Goal: Task Accomplishment & Management: Use online tool/utility

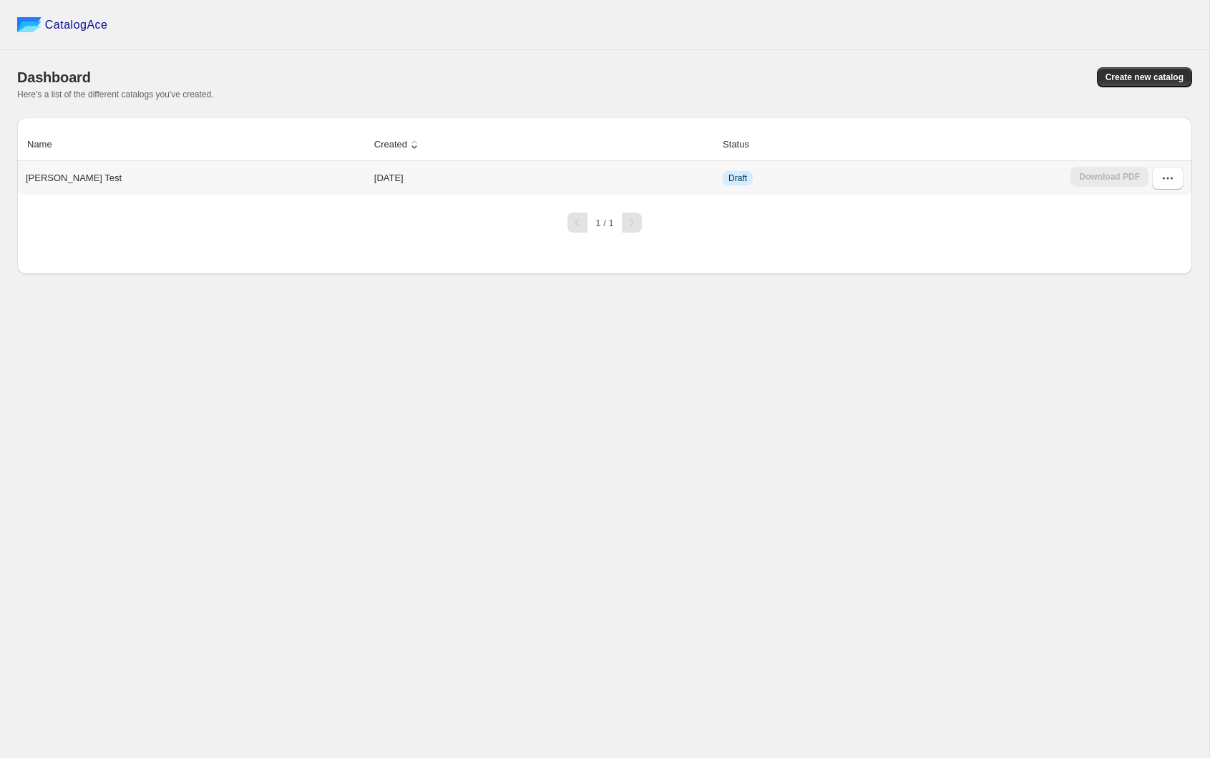
click at [52, 177] on p "[PERSON_NAME] Test" at bounding box center [74, 178] width 96 height 14
click at [1183, 176] on button "button" at bounding box center [1167, 178] width 31 height 23
click at [1164, 286] on span "Edit" at bounding box center [1153, 283] width 74 height 14
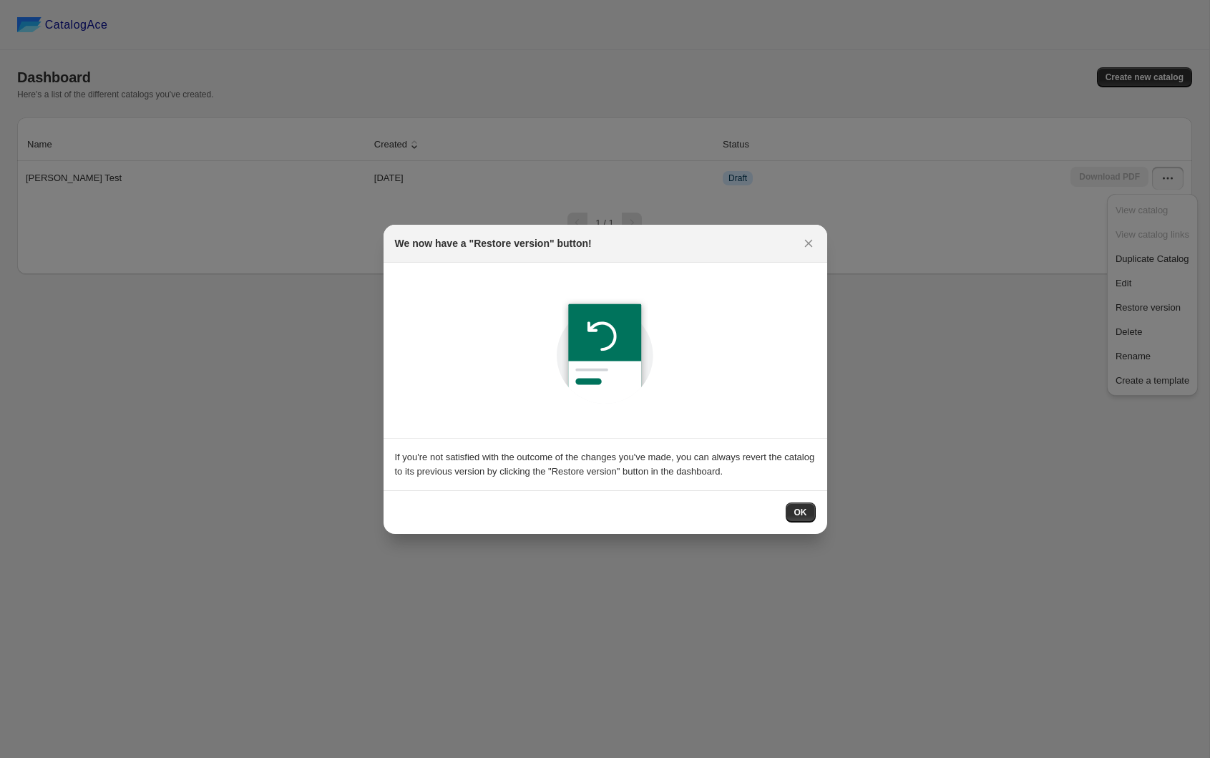
click at [809, 517] on button "OK" at bounding box center [801, 512] width 30 height 20
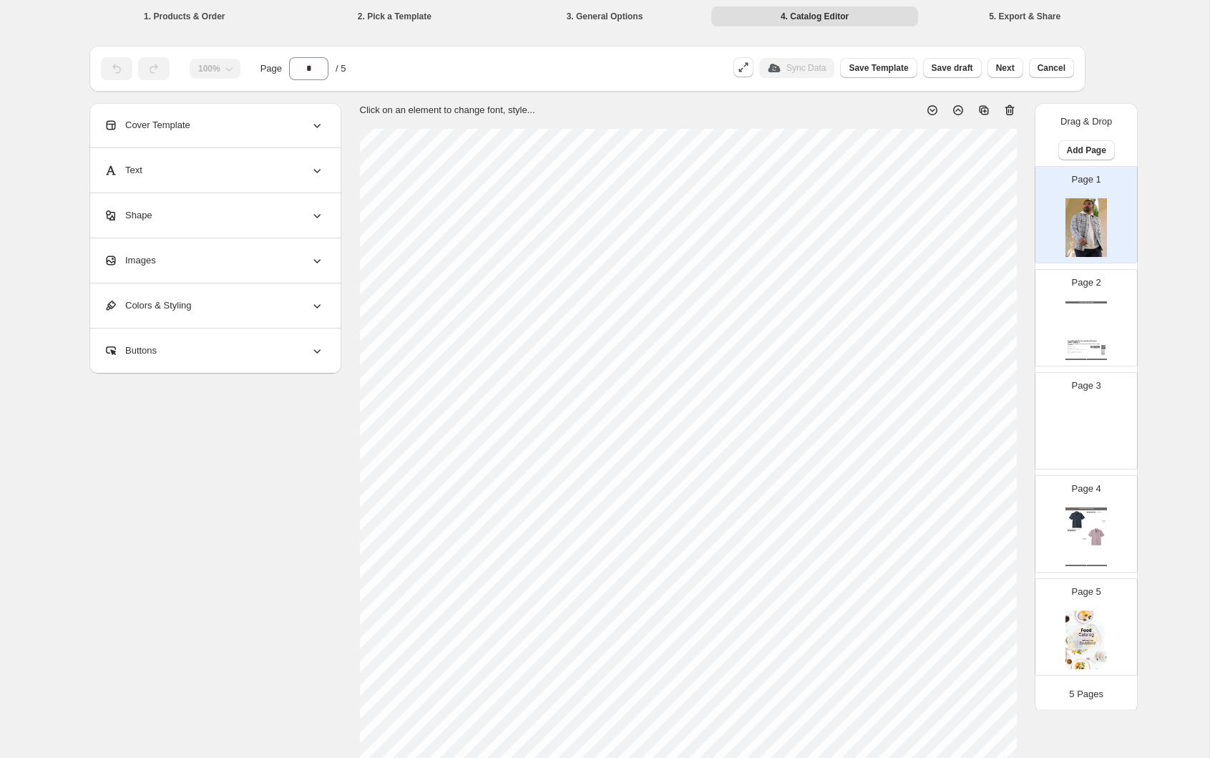
click at [1024, 16] on li "5. Export & Share" at bounding box center [1025, 16] width 208 height 20
click at [1008, 70] on span "Next" at bounding box center [1005, 67] width 19 height 11
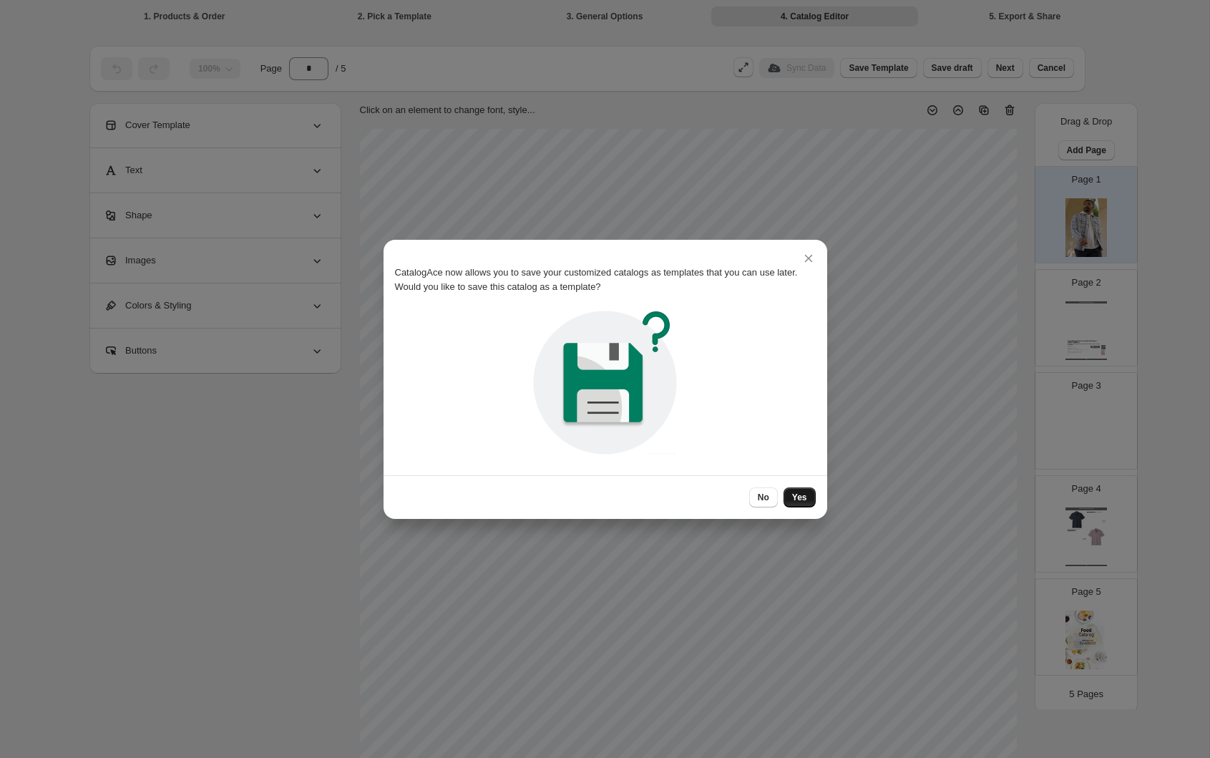
click at [798, 498] on span "Yes" at bounding box center [799, 497] width 15 height 11
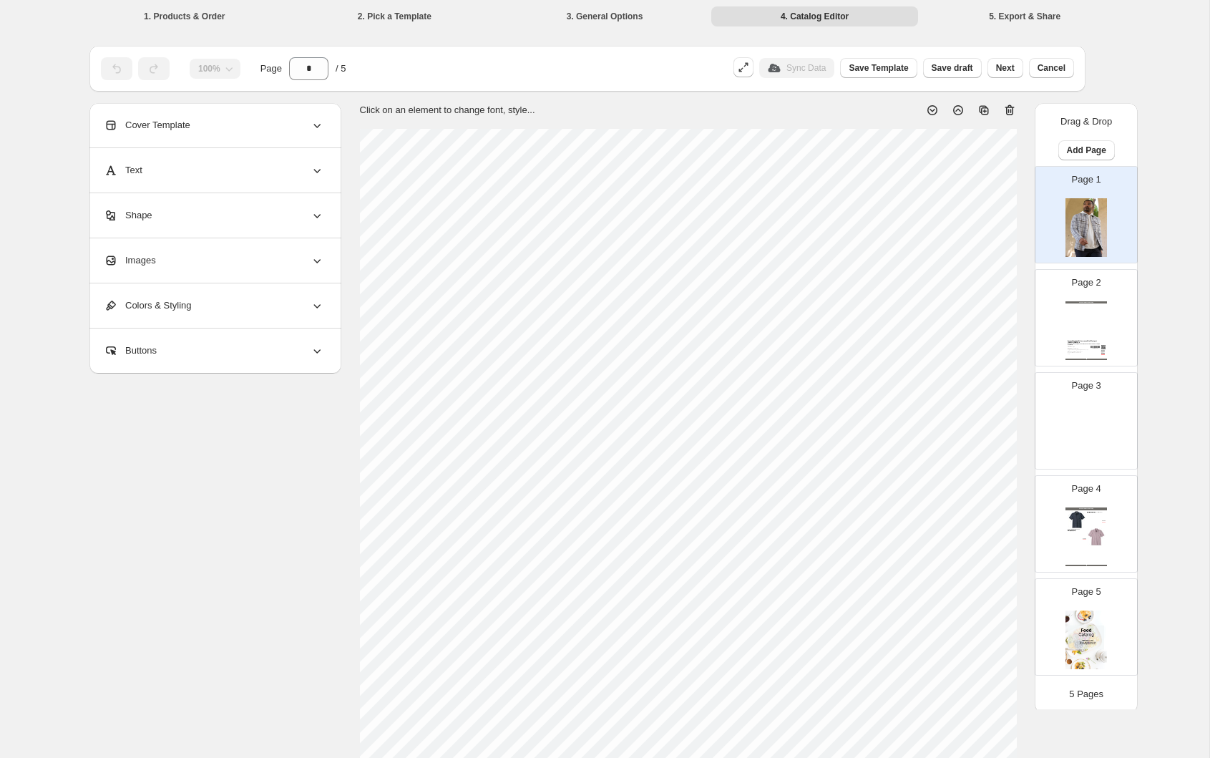
click at [1016, 66] on button "Next" at bounding box center [1006, 68] width 36 height 20
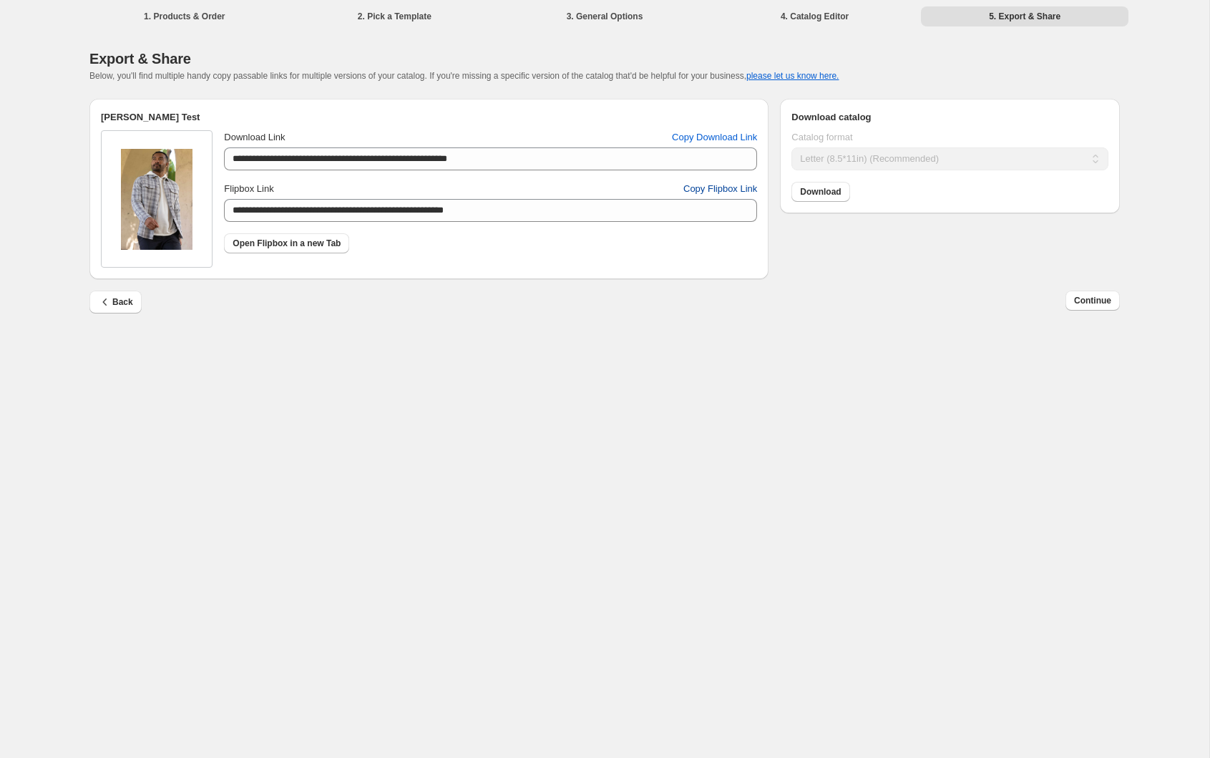
click at [699, 190] on span "Copy Flipbox Link" at bounding box center [721, 189] width 74 height 14
click at [737, 189] on span "Copy Flipbox Link" at bounding box center [721, 189] width 74 height 14
click at [745, 194] on span "Copy Flipbox Link" at bounding box center [721, 189] width 74 height 14
click at [202, 13] on li "1. Products & Order" at bounding box center [185, 16] width 208 height 20
click at [152, 19] on li "1. Products & Order" at bounding box center [185, 16] width 208 height 20
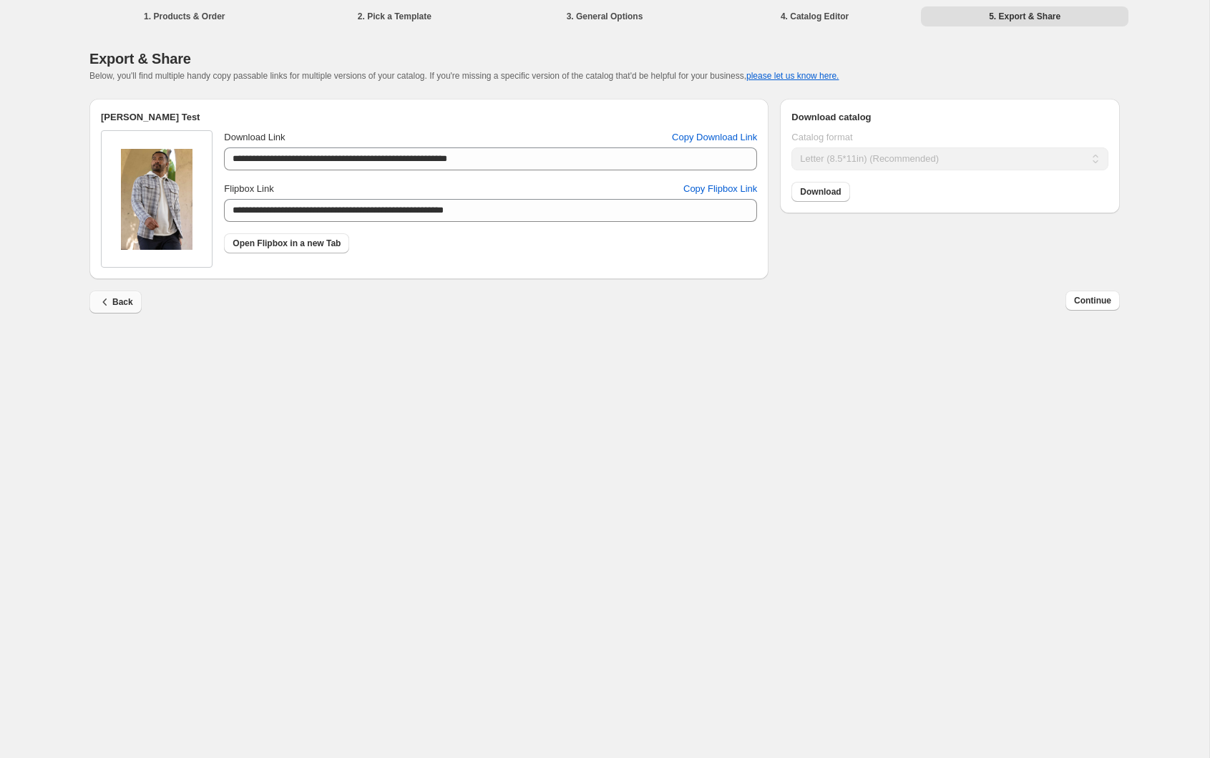
click at [121, 303] on span "Back" at bounding box center [115, 302] width 35 height 14
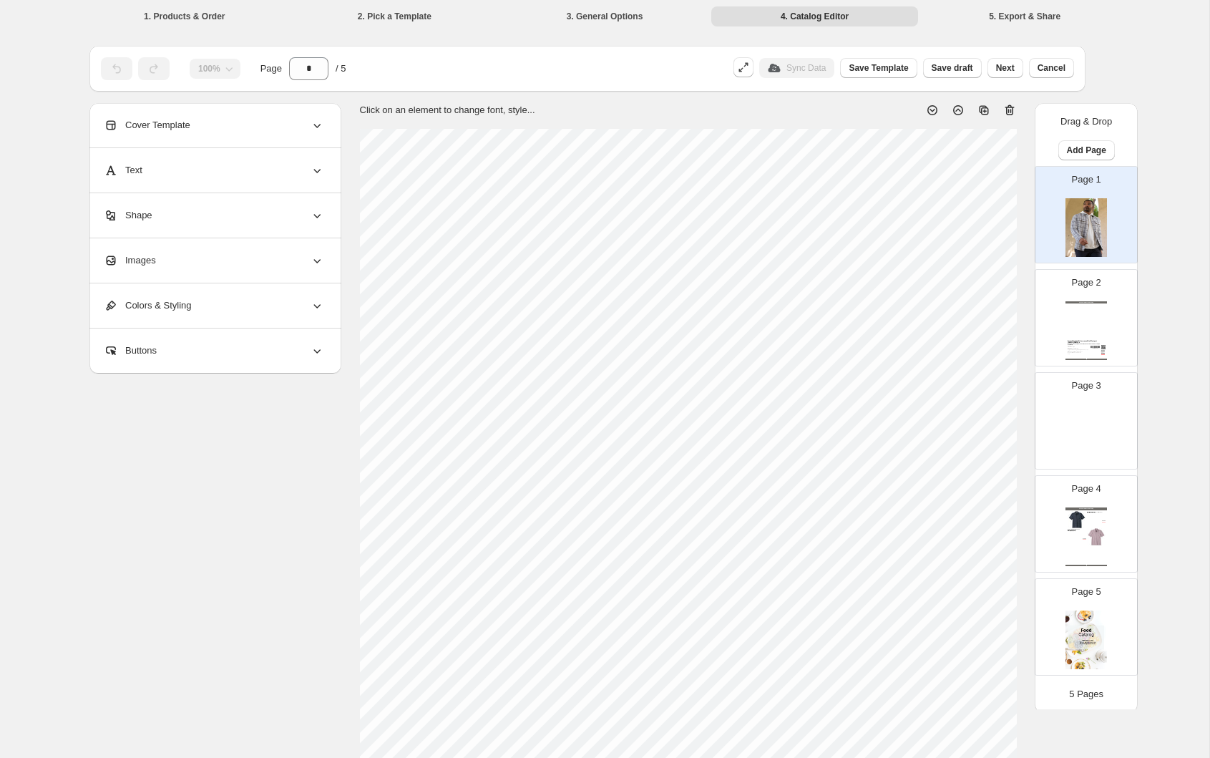
drag, startPoint x: 160, startPoint y: 13, endPoint x: 168, endPoint y: 21, distance: 11.1
click at [162, 14] on li "1. Products & Order" at bounding box center [185, 16] width 208 height 20
click at [568, 15] on li "3. General Options" at bounding box center [605, 16] width 208 height 20
drag, startPoint x: 597, startPoint y: 13, endPoint x: 587, endPoint y: 14, distance: 10.1
click at [596, 13] on li "3. General Options" at bounding box center [605, 16] width 208 height 20
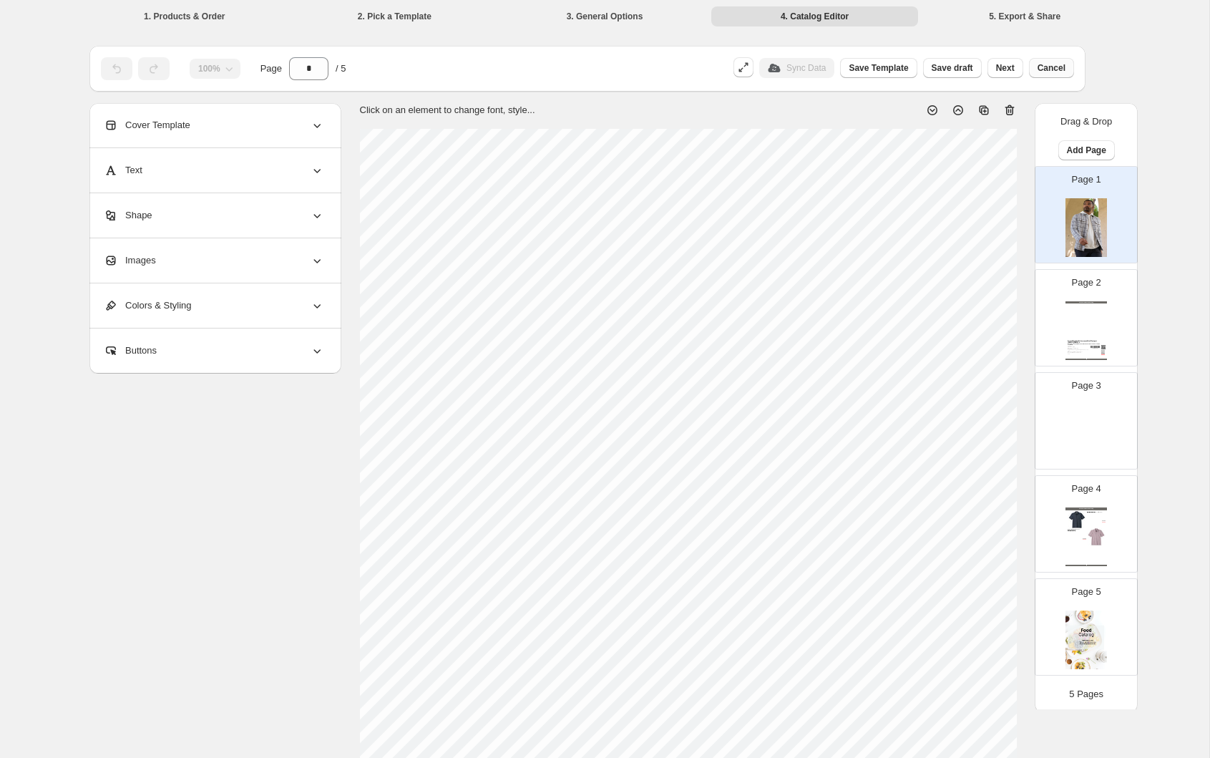
click at [1051, 69] on span "Cancel" at bounding box center [1052, 67] width 28 height 11
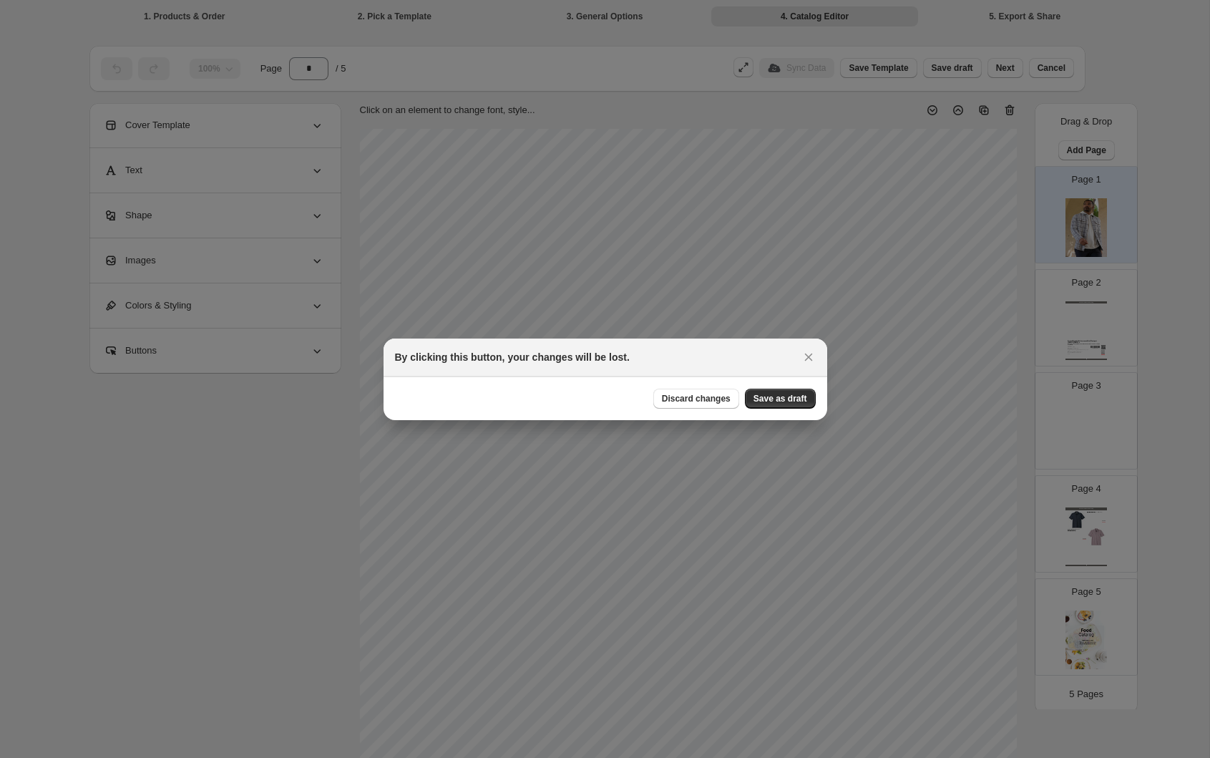
click at [713, 397] on span "Discard changes" at bounding box center [696, 398] width 69 height 11
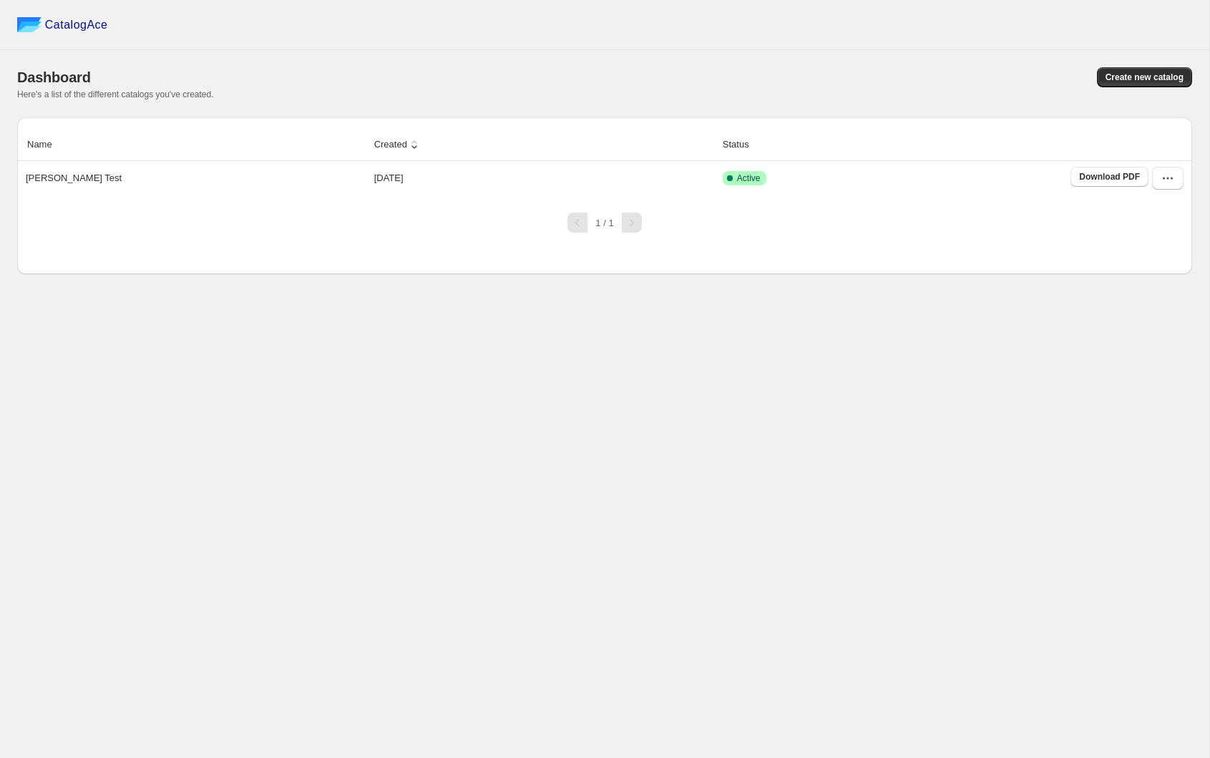
drag, startPoint x: 724, startPoint y: 389, endPoint x: 795, endPoint y: 324, distance: 96.8
click at [725, 387] on div "CatalogAce Dashboard Create new catalog Here's a list of the different catalogs…" at bounding box center [605, 379] width 1210 height 758
click at [1141, 69] on button "Create new catalog" at bounding box center [1144, 77] width 95 height 20
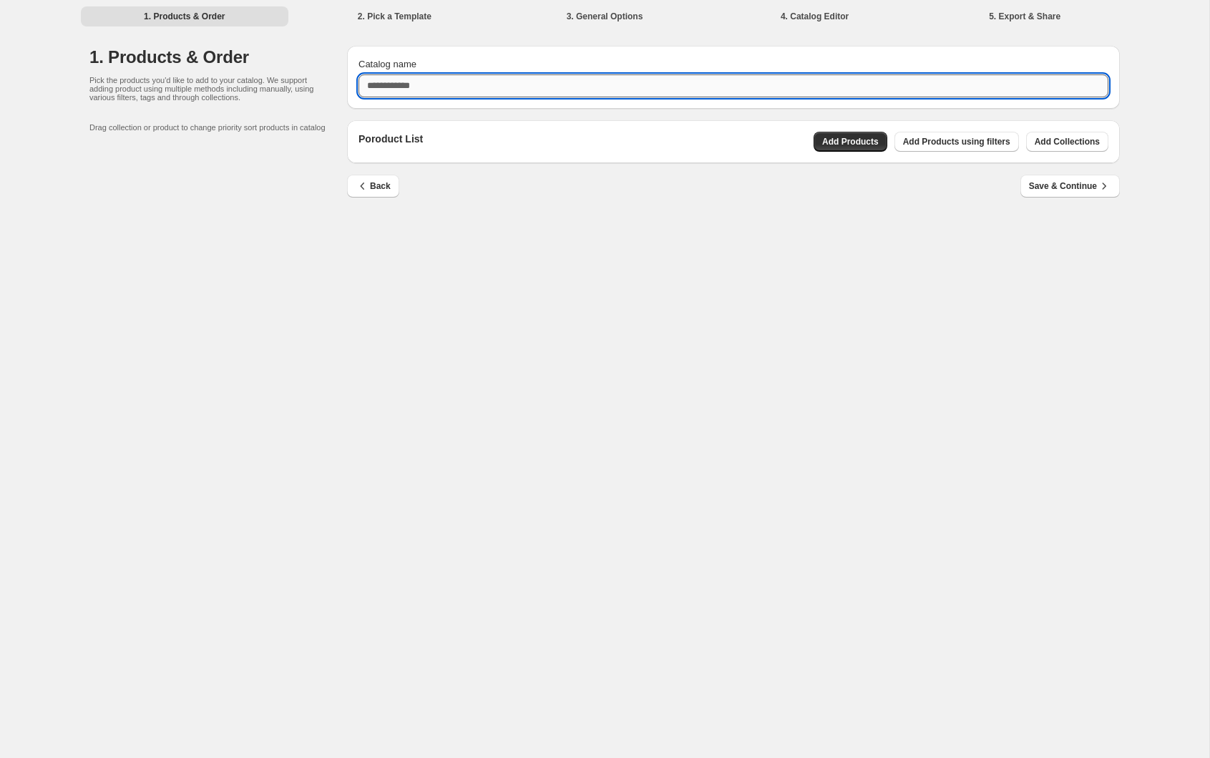
click at [925, 79] on input "Catalog name" at bounding box center [734, 85] width 750 height 23
type input "****"
click at [955, 235] on div "1. Products & Order 2. Pick a Template 3. General Options 4. Catalog Editor 5. …" at bounding box center [605, 379] width 1210 height 758
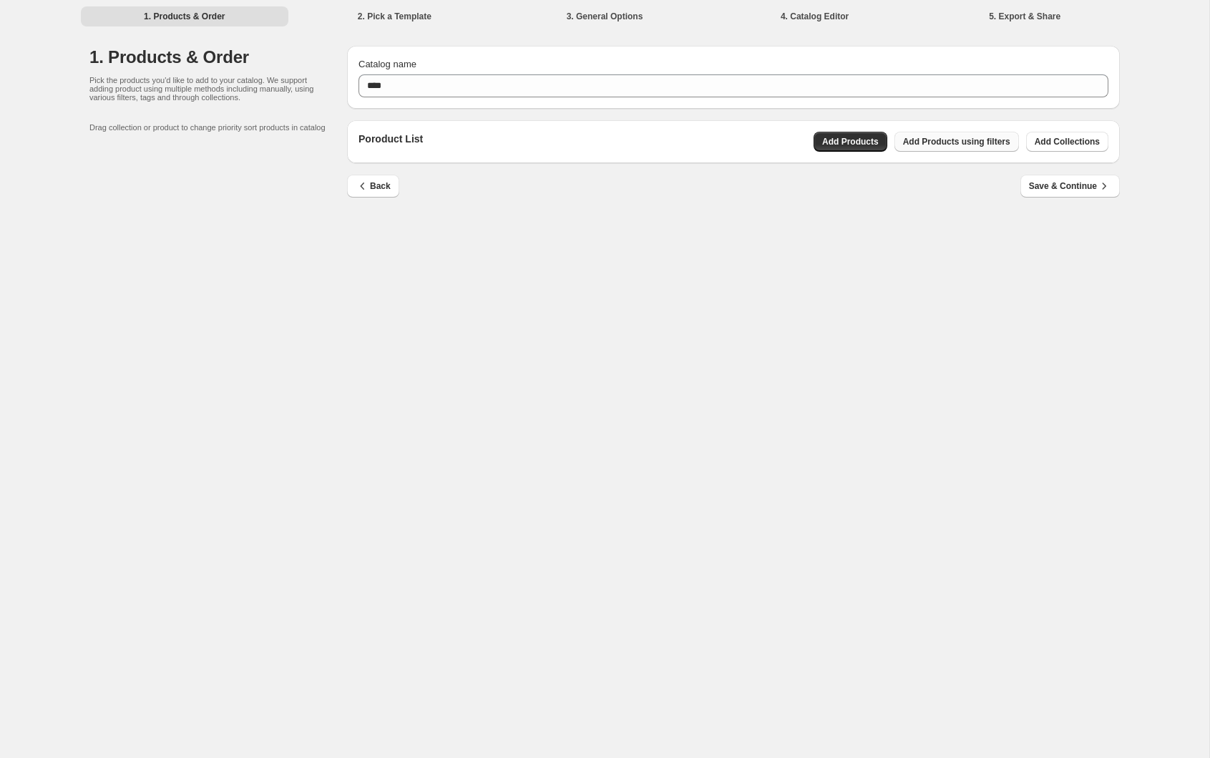
click at [978, 141] on span "Add Products using filters" at bounding box center [956, 141] width 107 height 11
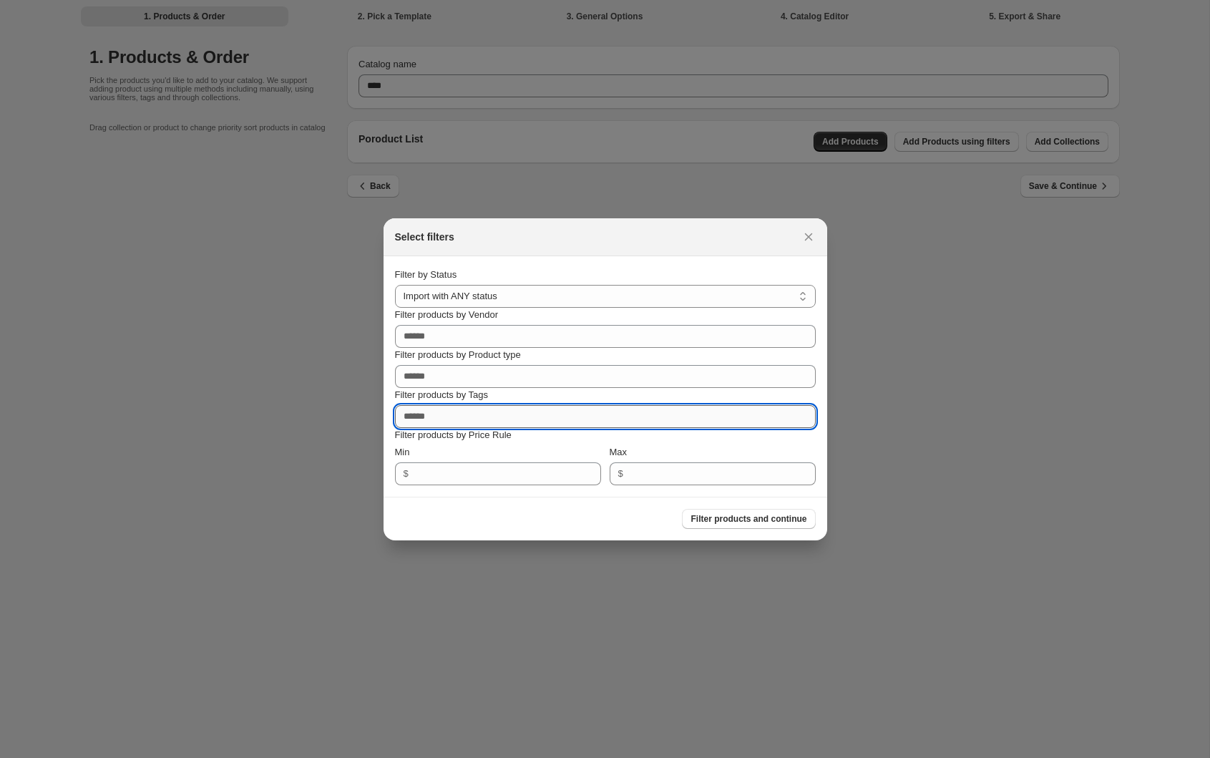
click at [563, 413] on input "Filter products by Tags" at bounding box center [605, 416] width 421 height 23
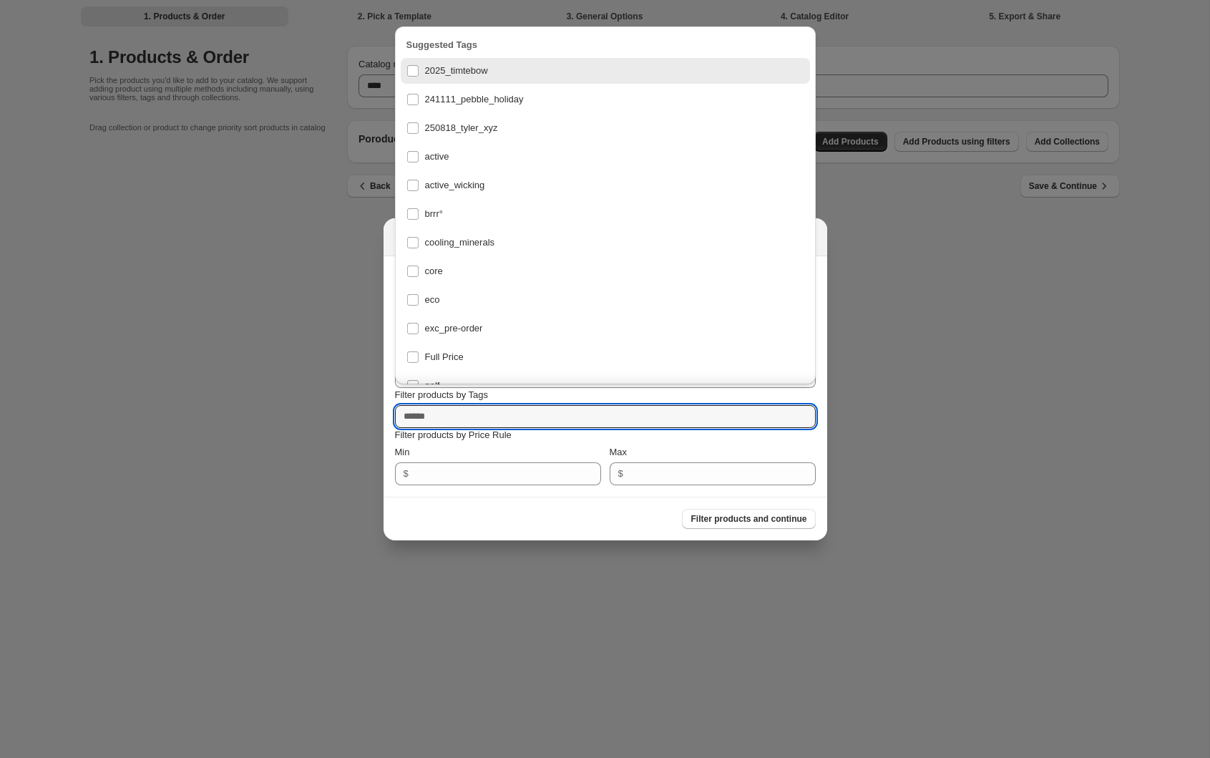
click at [467, 69] on div "2025_timtebow" at bounding box center [606, 71] width 398 height 20
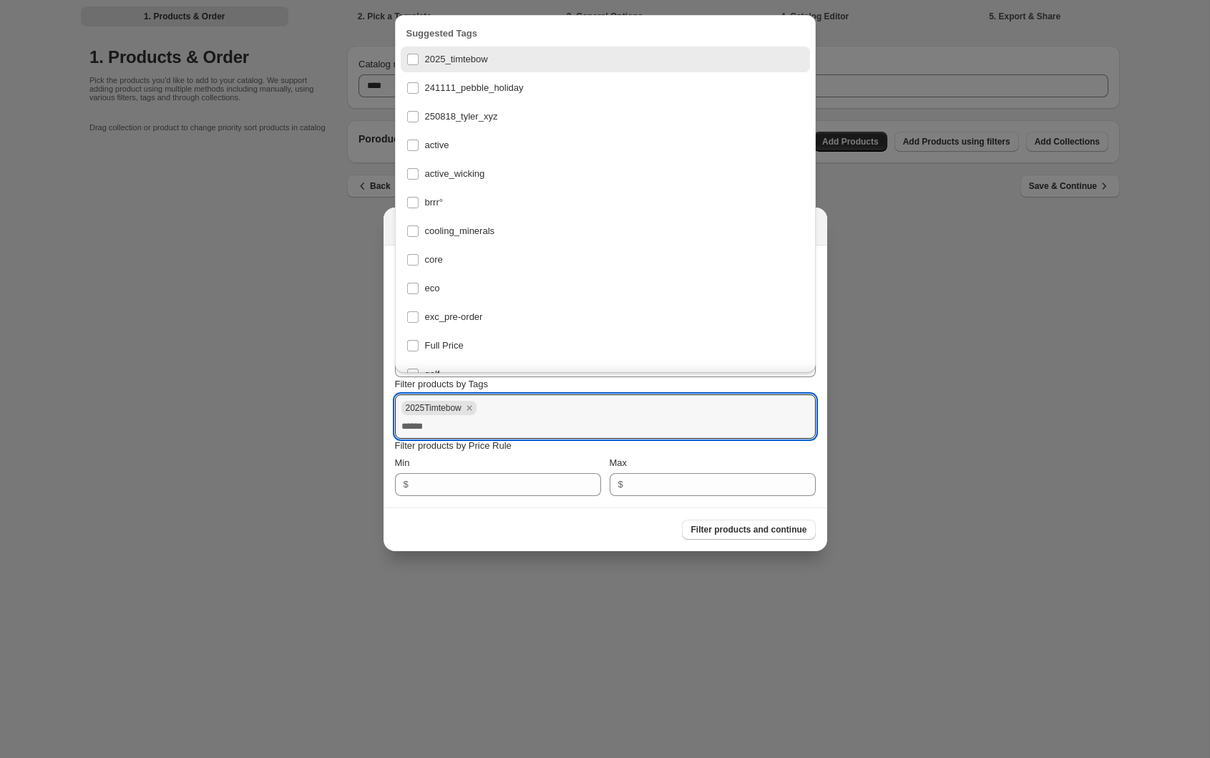
click at [580, 540] on section "Filter products and continue" at bounding box center [606, 529] width 444 height 43
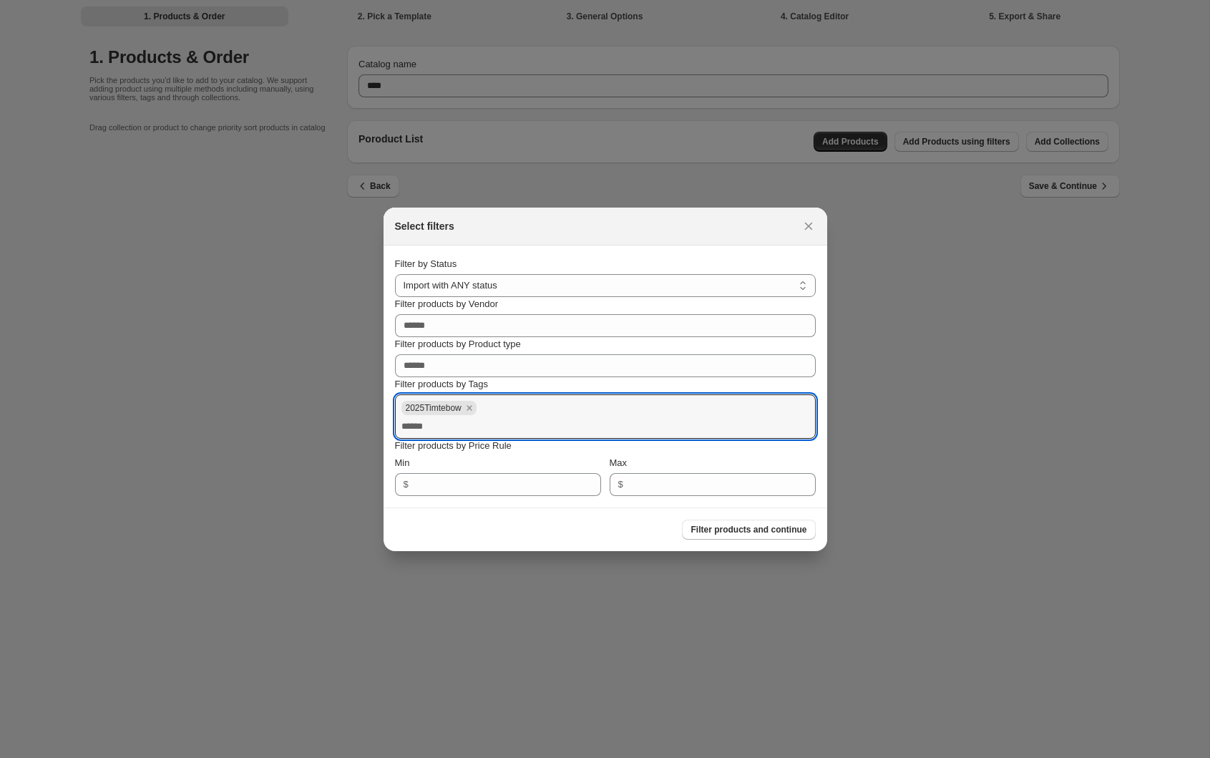
click at [736, 535] on span "Filter products and continue" at bounding box center [749, 529] width 116 height 11
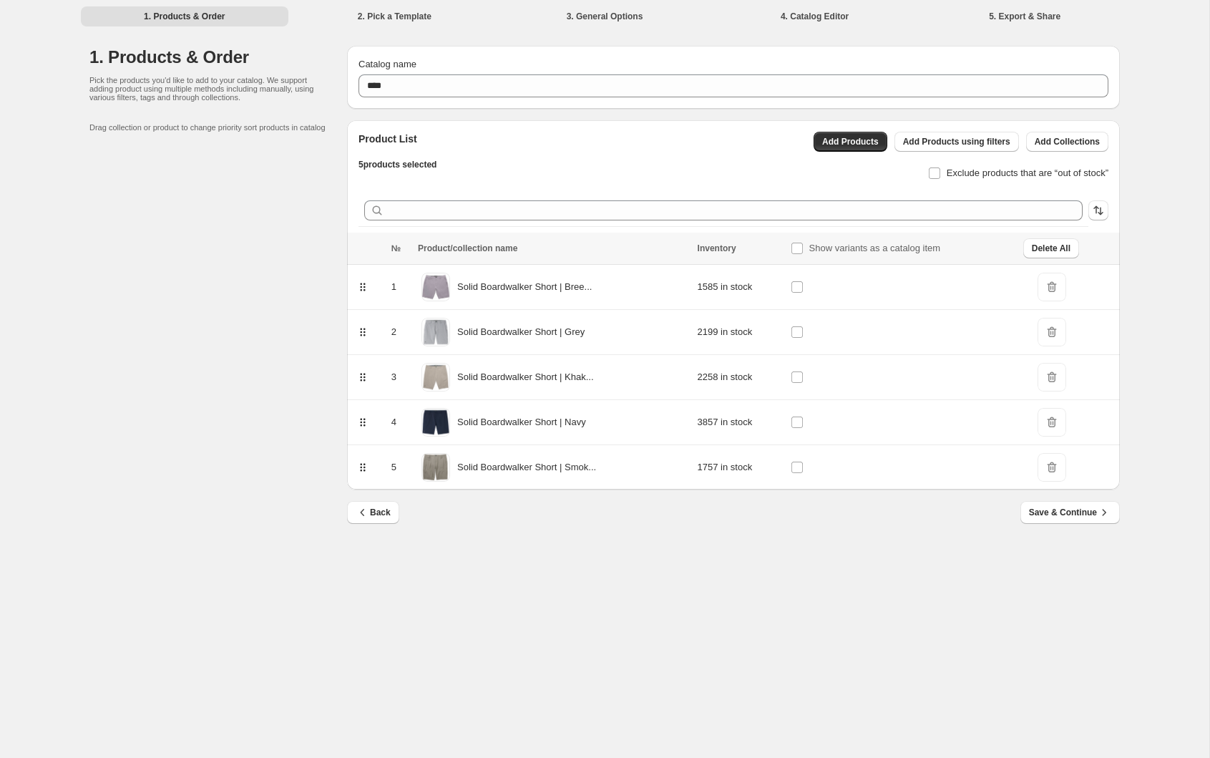
click at [967, 612] on div "1. Products & Order 2. Pick a Template 3. General Options 4. Catalog Editor 5. …" at bounding box center [605, 379] width 1210 height 758
click at [1073, 501] on button "Save & Continue" at bounding box center [1070, 512] width 99 height 23
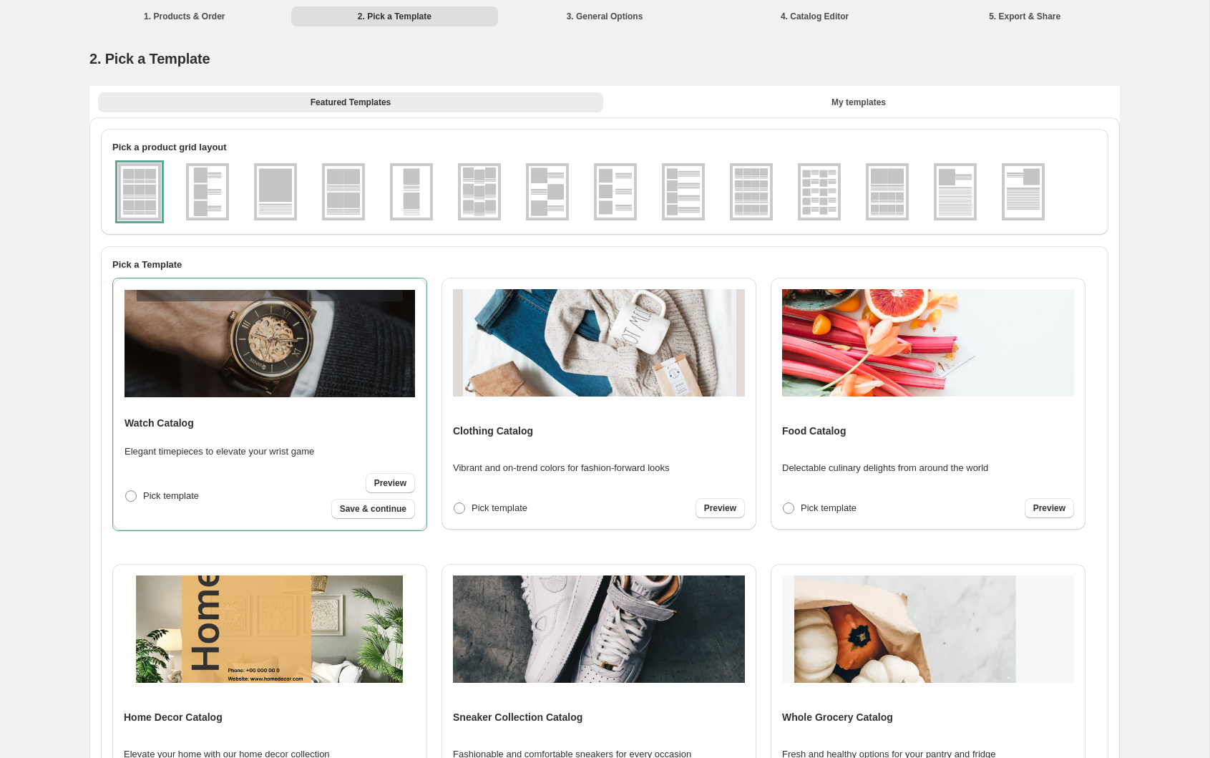
drag, startPoint x: 177, startPoint y: 6, endPoint x: 200, endPoint y: 21, distance: 26.8
click at [177, 6] on li "1. Products & Order" at bounding box center [185, 16] width 208 height 20
click at [200, 21] on li "1. Products & Order" at bounding box center [185, 16] width 208 height 20
drag, startPoint x: 187, startPoint y: 12, endPoint x: 197, endPoint y: 14, distance: 10.2
click at [187, 12] on li "1. Products & Order" at bounding box center [185, 16] width 208 height 20
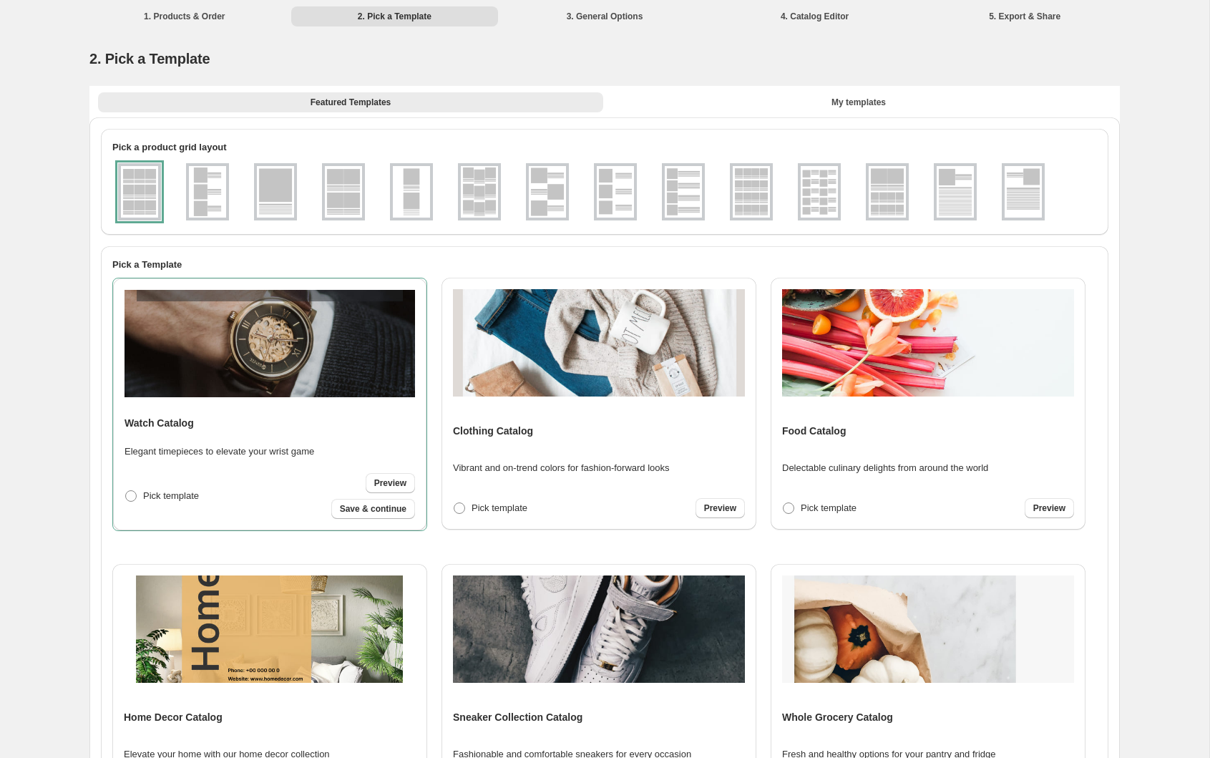
scroll to position [183, 0]
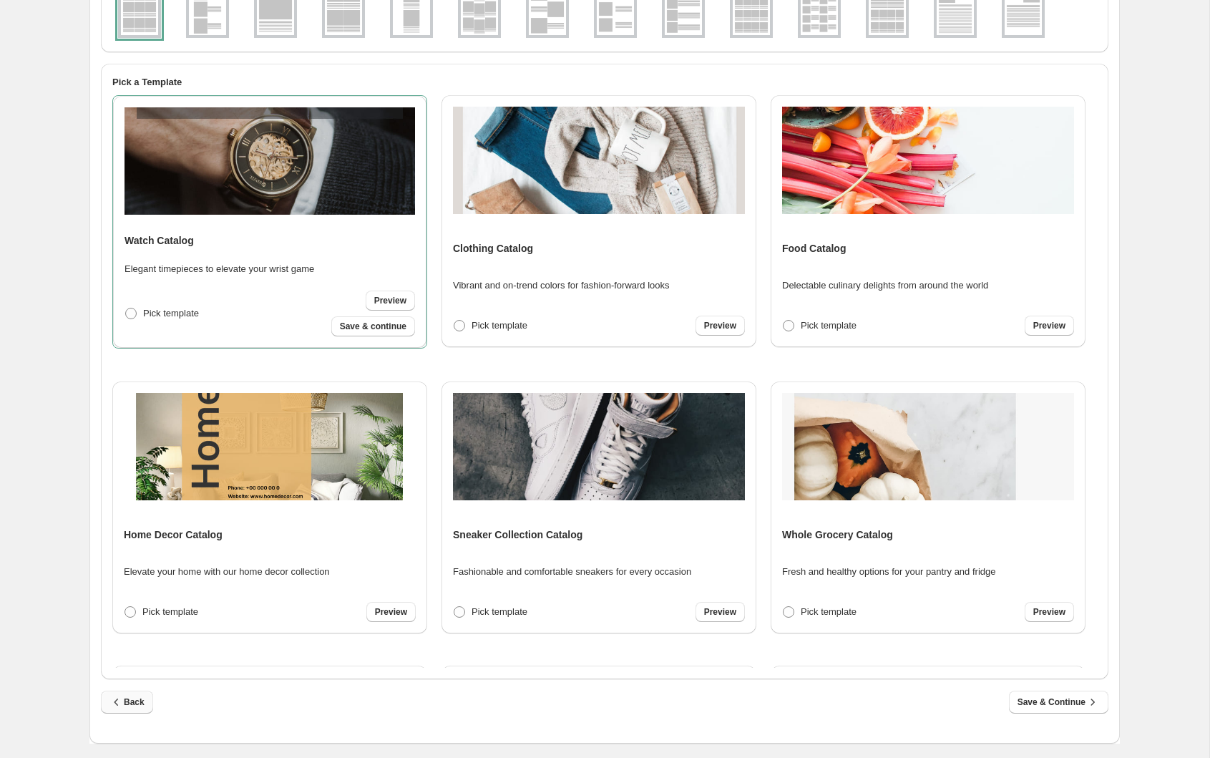
click at [126, 709] on button "Back" at bounding box center [127, 702] width 52 height 23
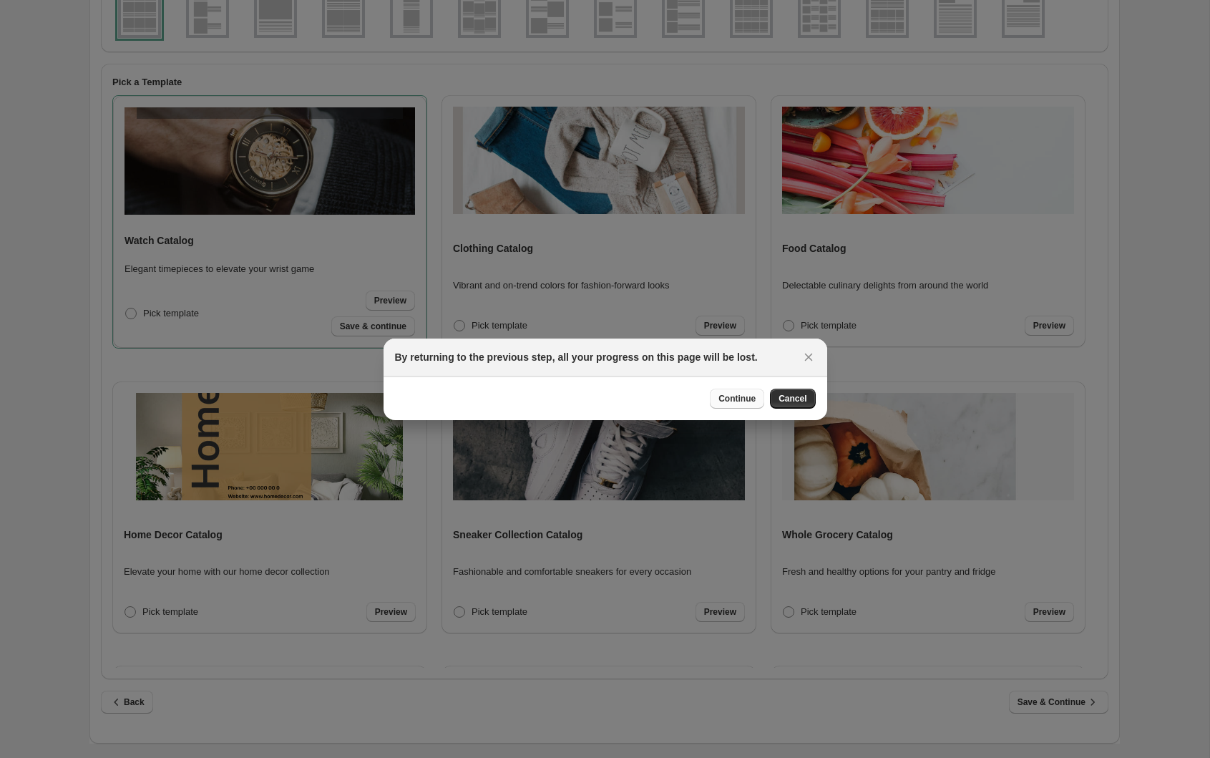
click at [737, 393] on span "Continue" at bounding box center [737, 398] width 37 height 11
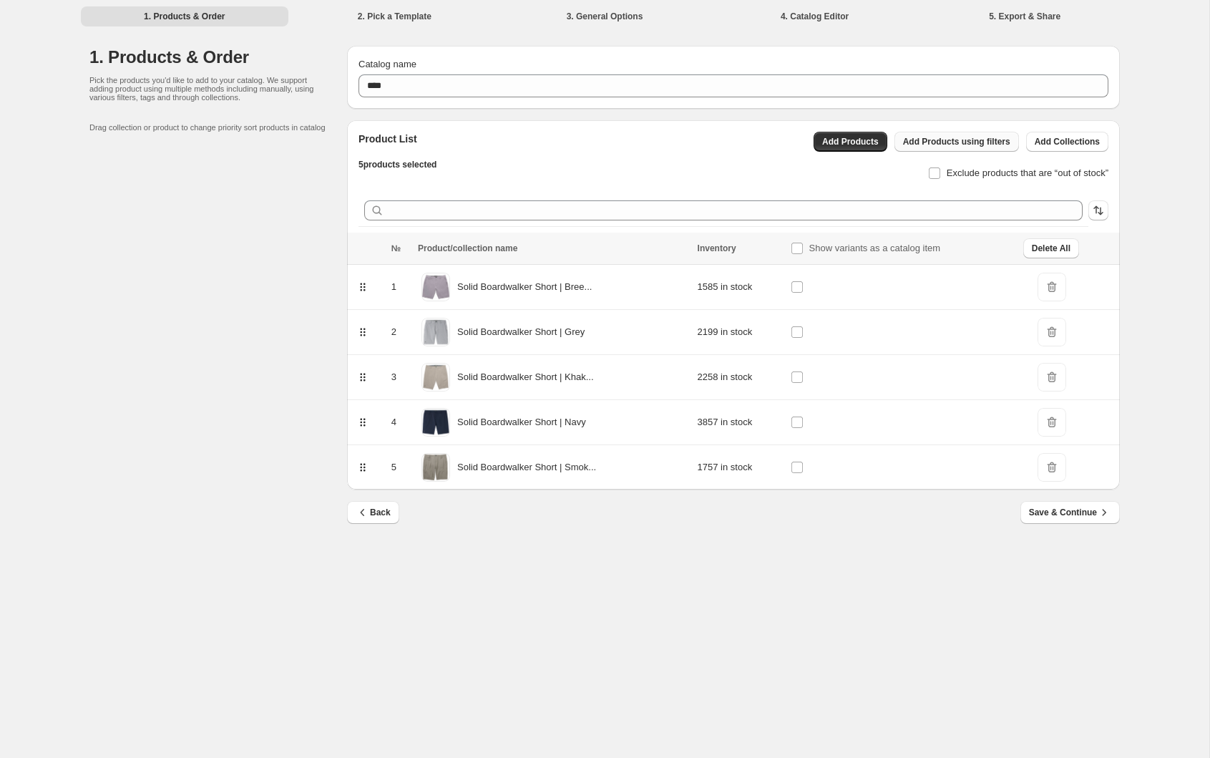
click at [930, 145] on span "Add Products using filters" at bounding box center [956, 141] width 107 height 11
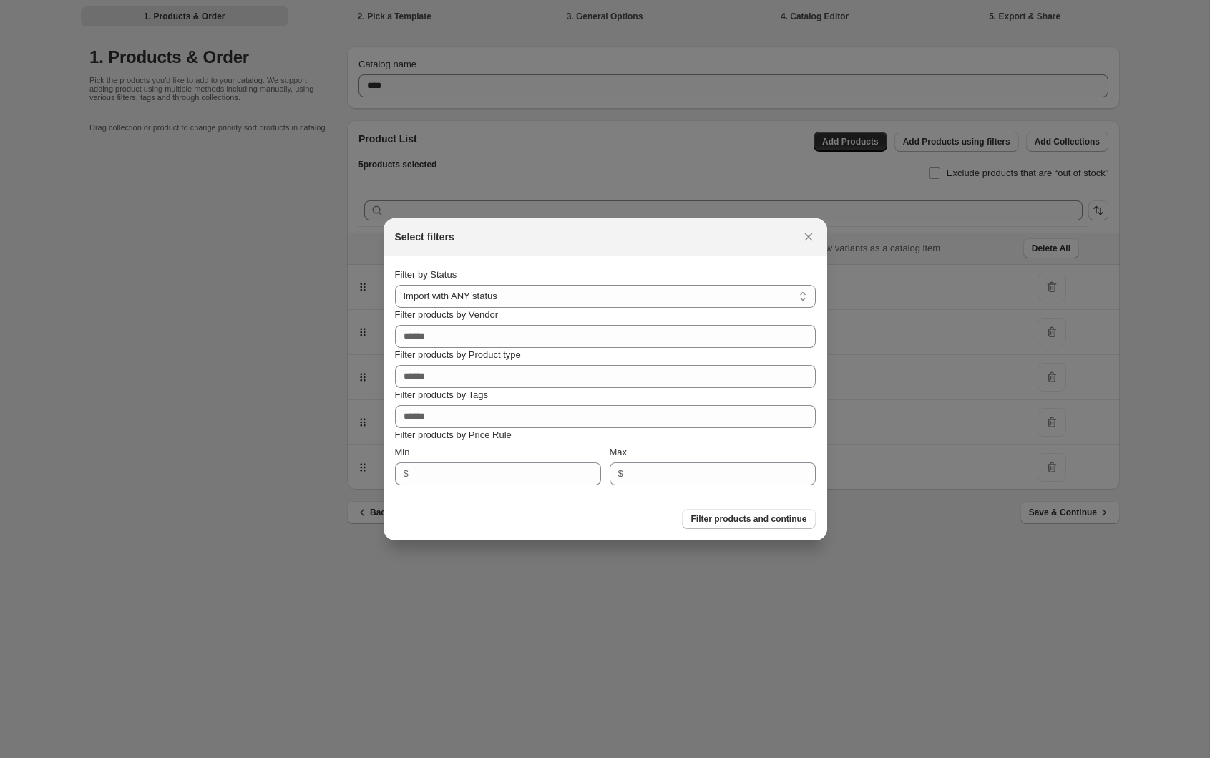
click at [495, 428] on p "Filter products by Price Rule" at bounding box center [605, 435] width 421 height 14
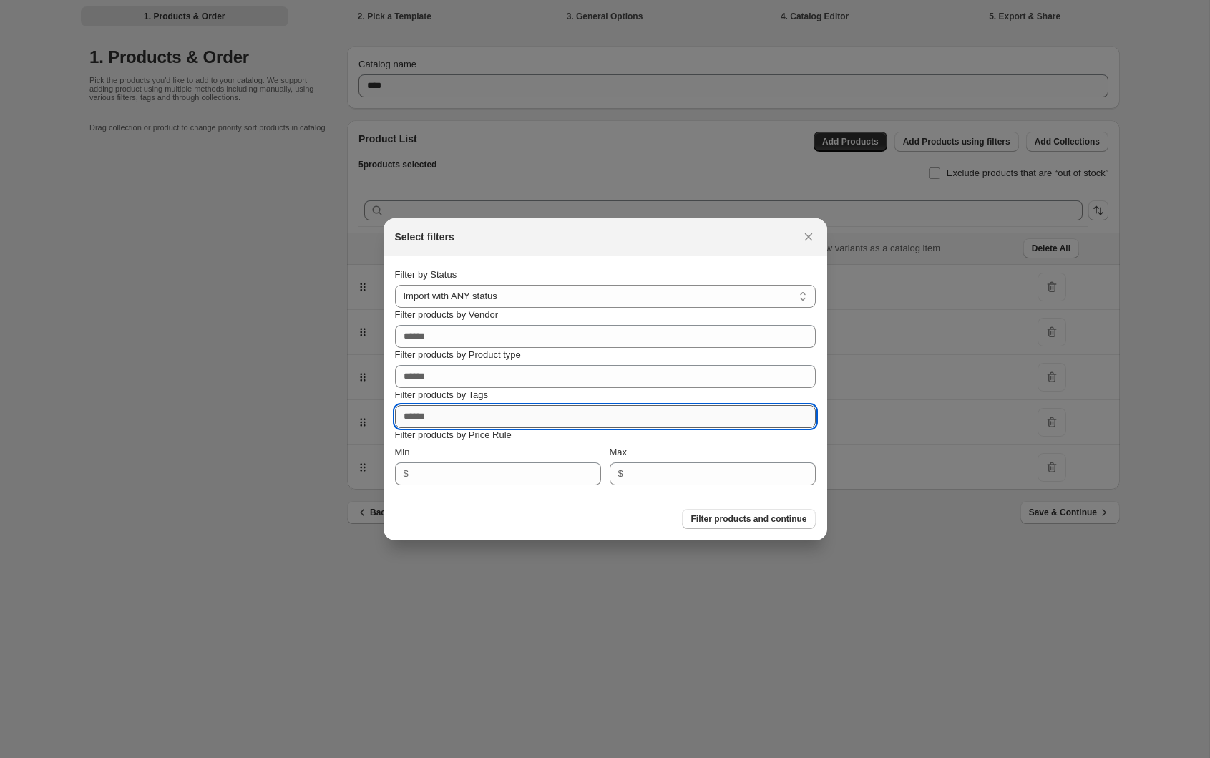
click at [498, 417] on input "Filter products by Tags" at bounding box center [605, 416] width 421 height 23
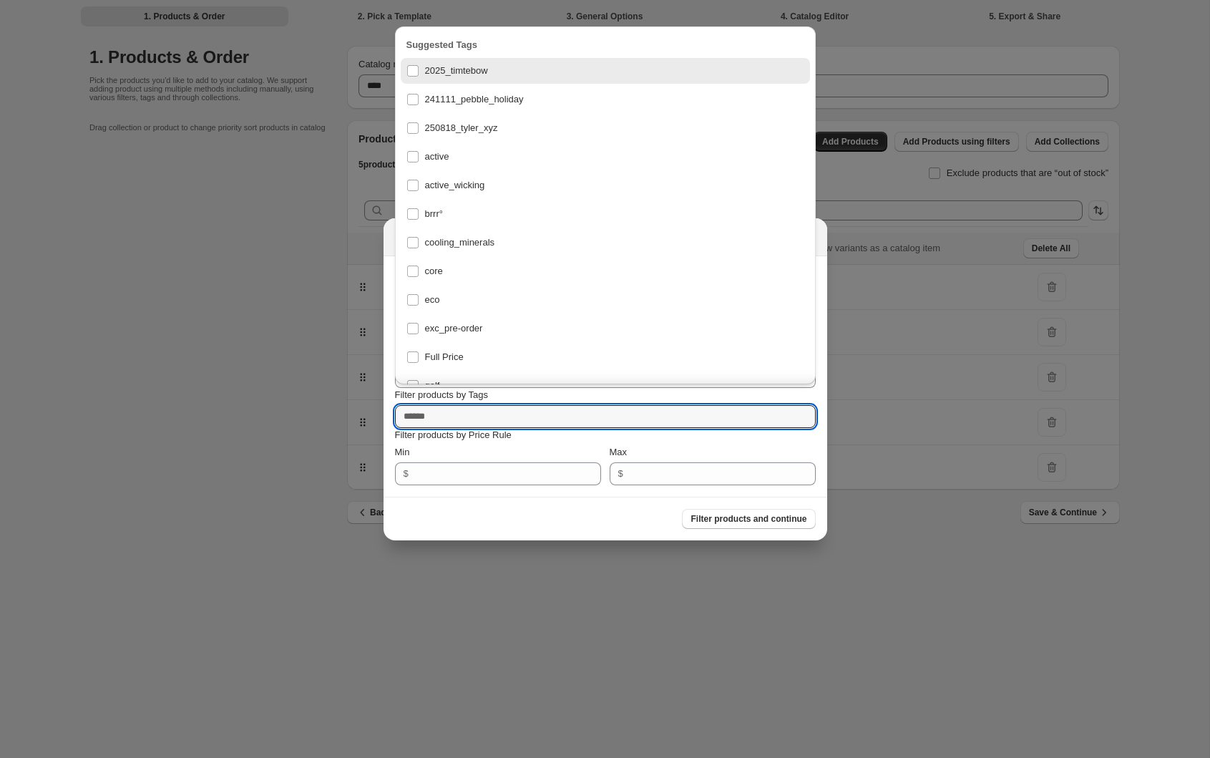
click at [494, 68] on div "2025_timtebow" at bounding box center [606, 71] width 398 height 20
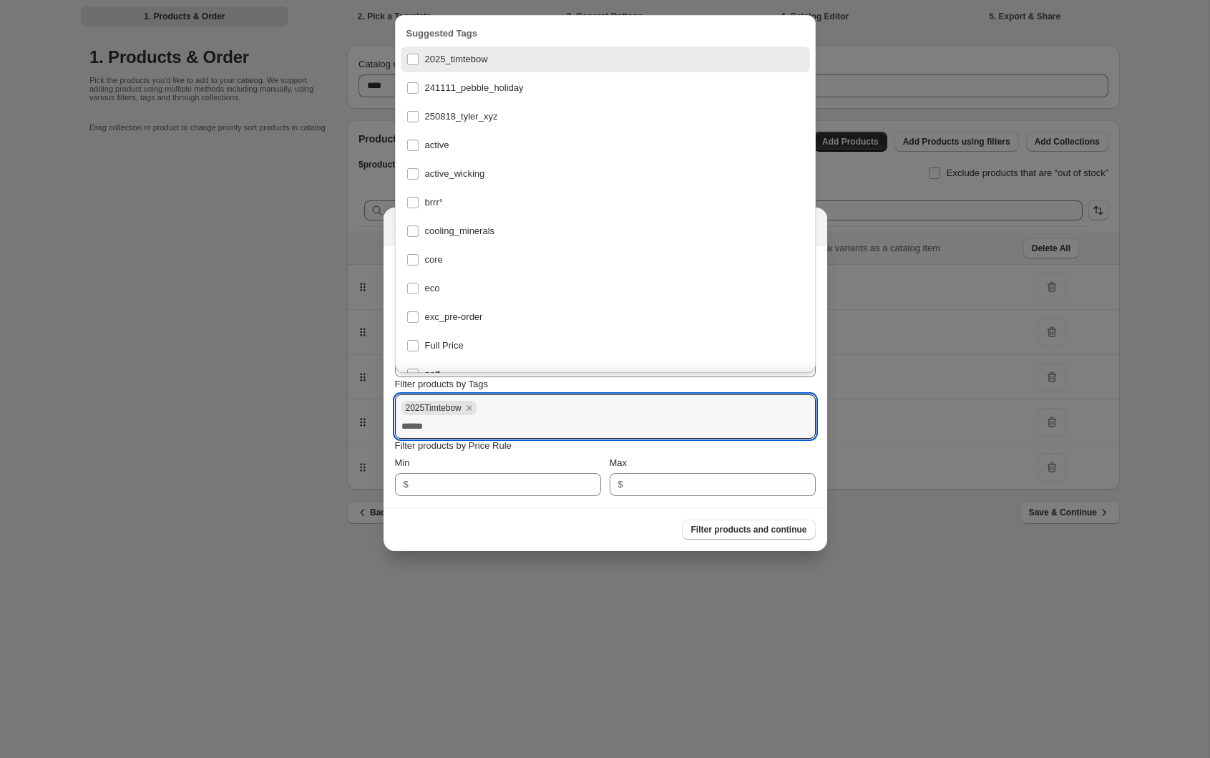
drag, startPoint x: 520, startPoint y: 532, endPoint x: 507, endPoint y: 512, distance: 24.8
click at [520, 532] on div "Filter products and continue" at bounding box center [600, 523] width 432 height 31
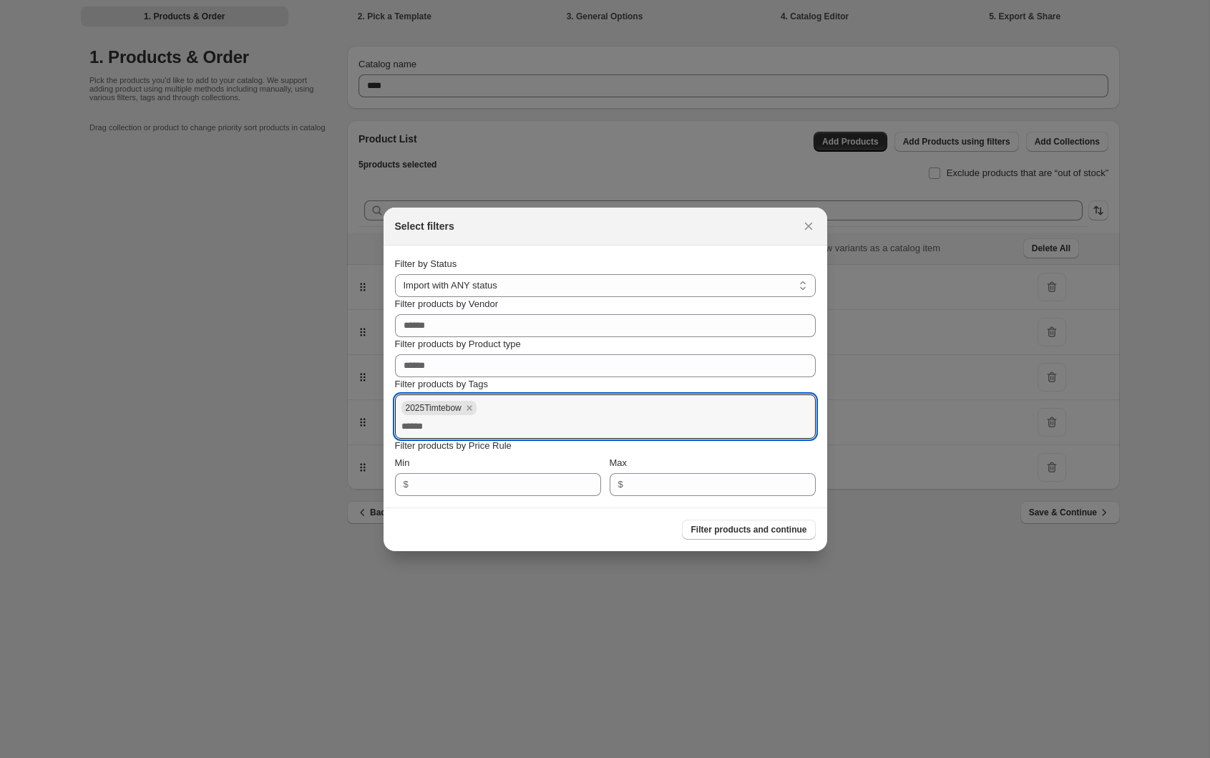
click at [758, 530] on span "Filter products and continue" at bounding box center [749, 529] width 116 height 11
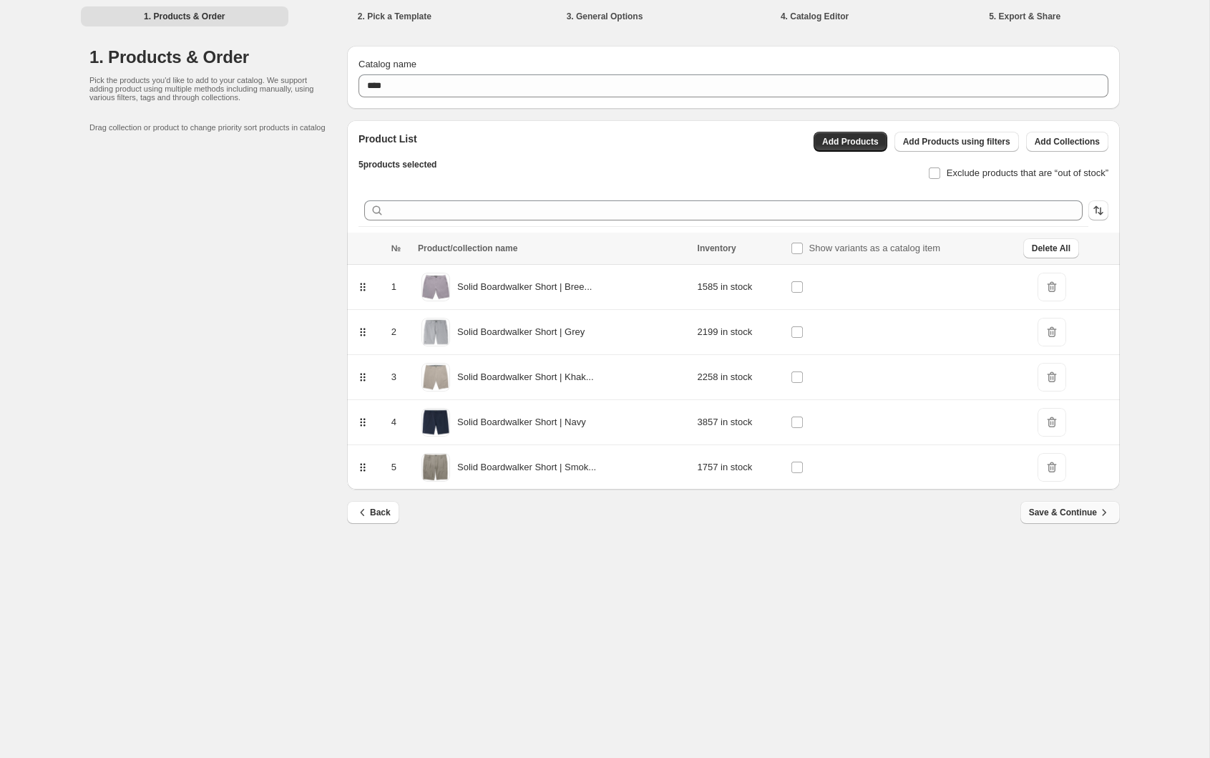
drag, startPoint x: 1061, startPoint y: 618, endPoint x: 1060, endPoint y: 516, distance: 101.6
click at [1061, 617] on div "1. Products & Order 2. Pick a Template 3. General Options 4. Catalog Editor 5. …" at bounding box center [605, 379] width 1210 height 758
click at [947, 175] on span "Exclude products that are “out of stock”" at bounding box center [1028, 172] width 162 height 11
click at [947, 176] on span "Exclude products that are “out of stock”" at bounding box center [1028, 172] width 162 height 11
click at [947, 174] on span "Exclude products that are “out of stock”" at bounding box center [1028, 172] width 162 height 11
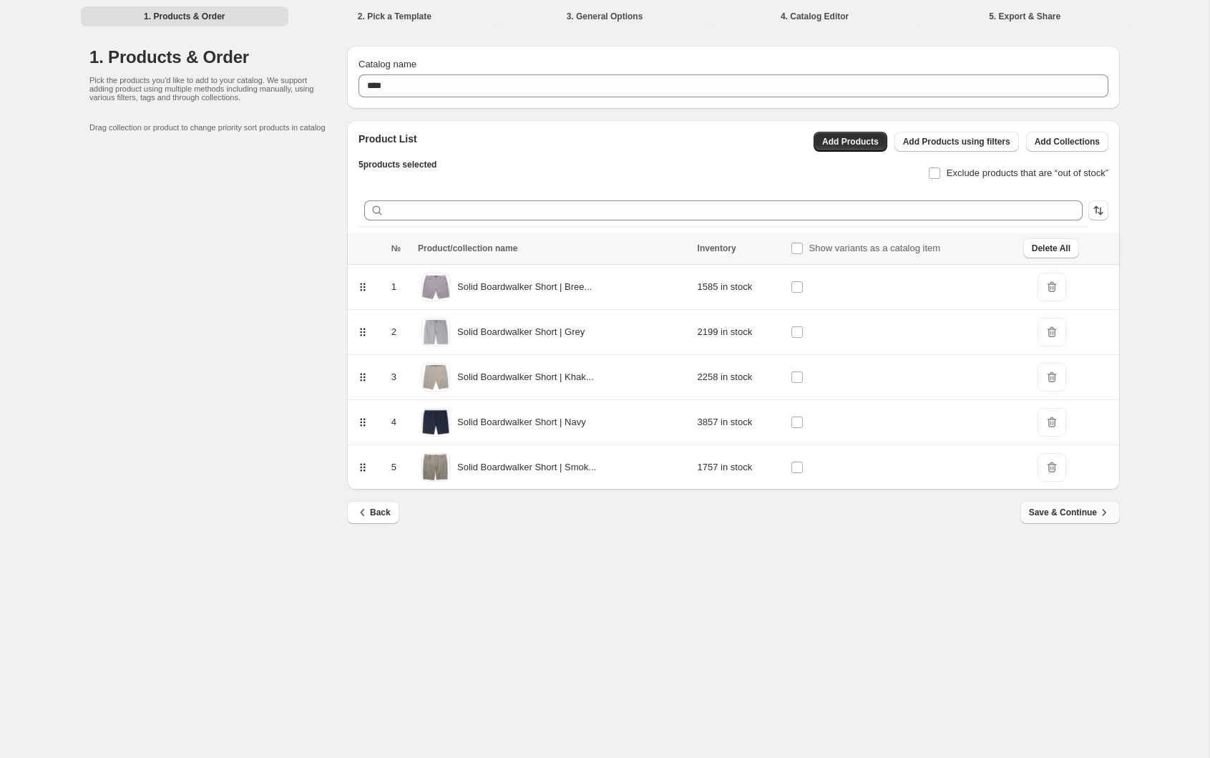
click at [1082, 517] on span "Save & Continue" at bounding box center [1070, 512] width 82 height 14
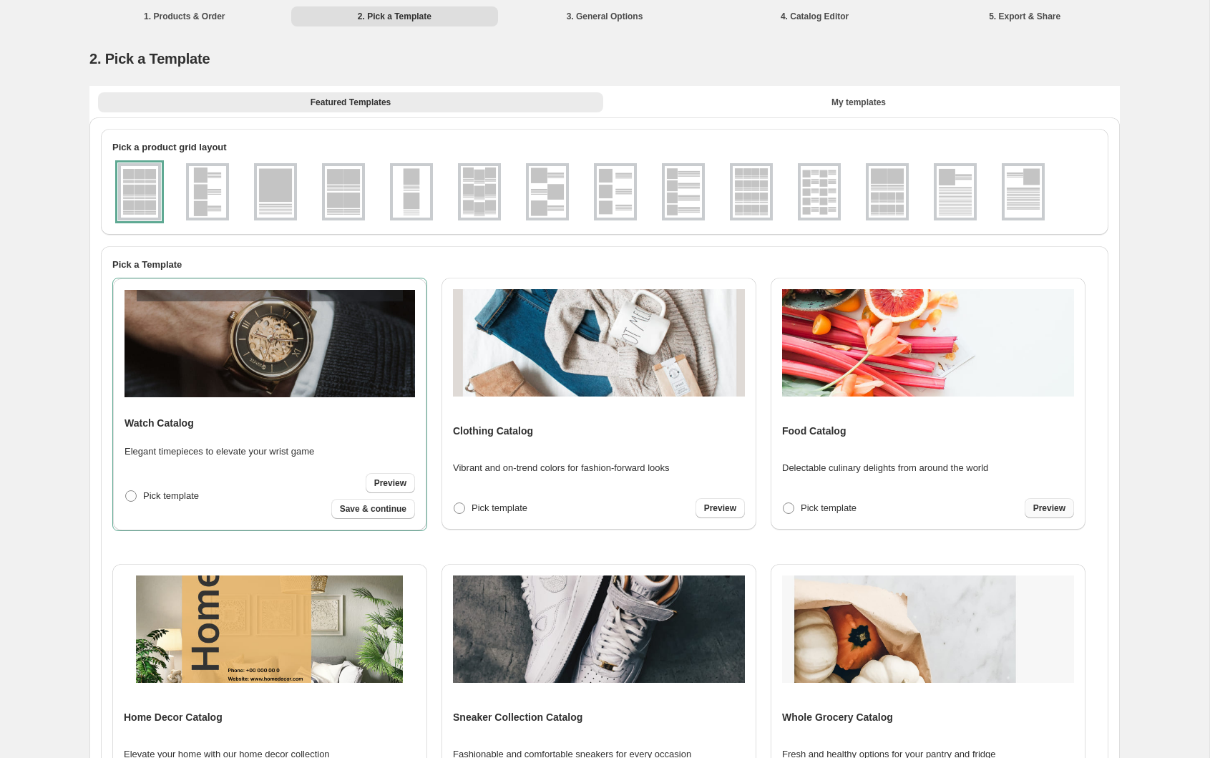
click at [1049, 502] on link "Preview" at bounding box center [1049, 508] width 49 height 20
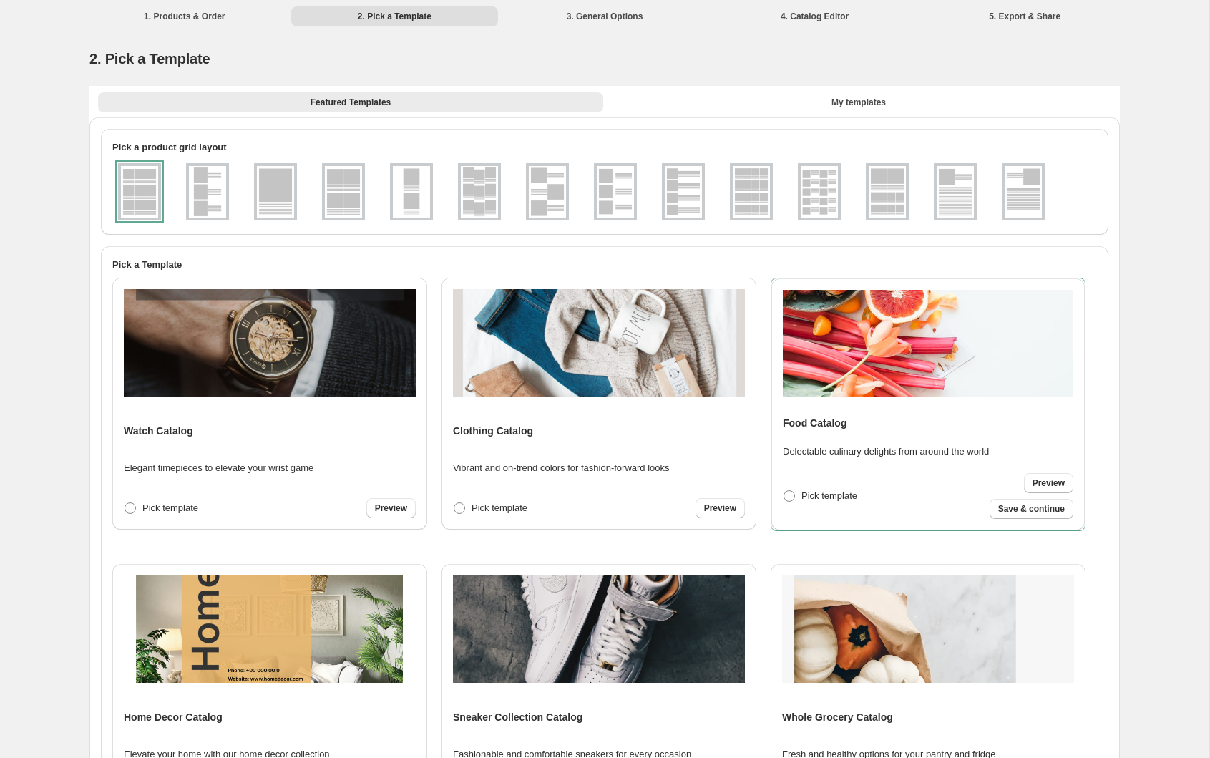
drag, startPoint x: 164, startPoint y: 26, endPoint x: 170, endPoint y: 16, distance: 11.5
click at [163, 26] on div "1. Products & Order 2. Pick a Template 3. General Options 4. Catalog Editor 5. …" at bounding box center [604, 15] width 1065 height 31
click at [169, 16] on li "1. Products & Order" at bounding box center [185, 16] width 208 height 20
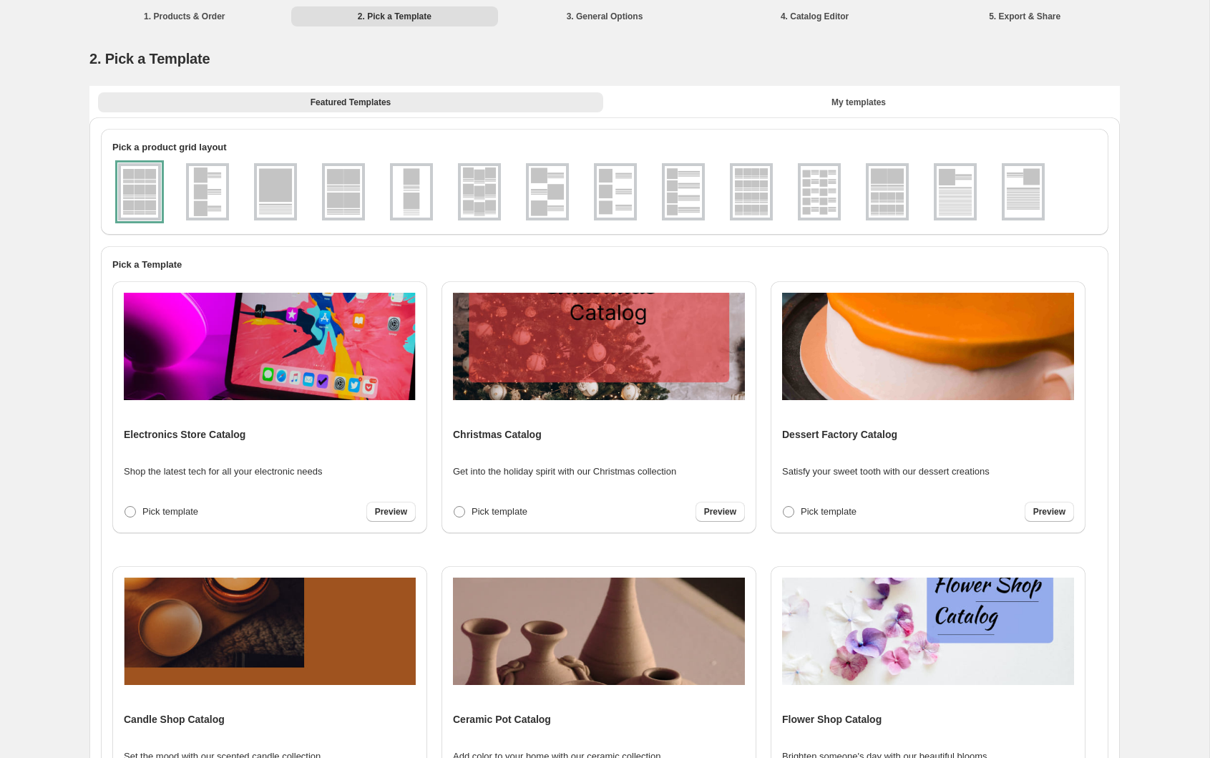
scroll to position [183, 0]
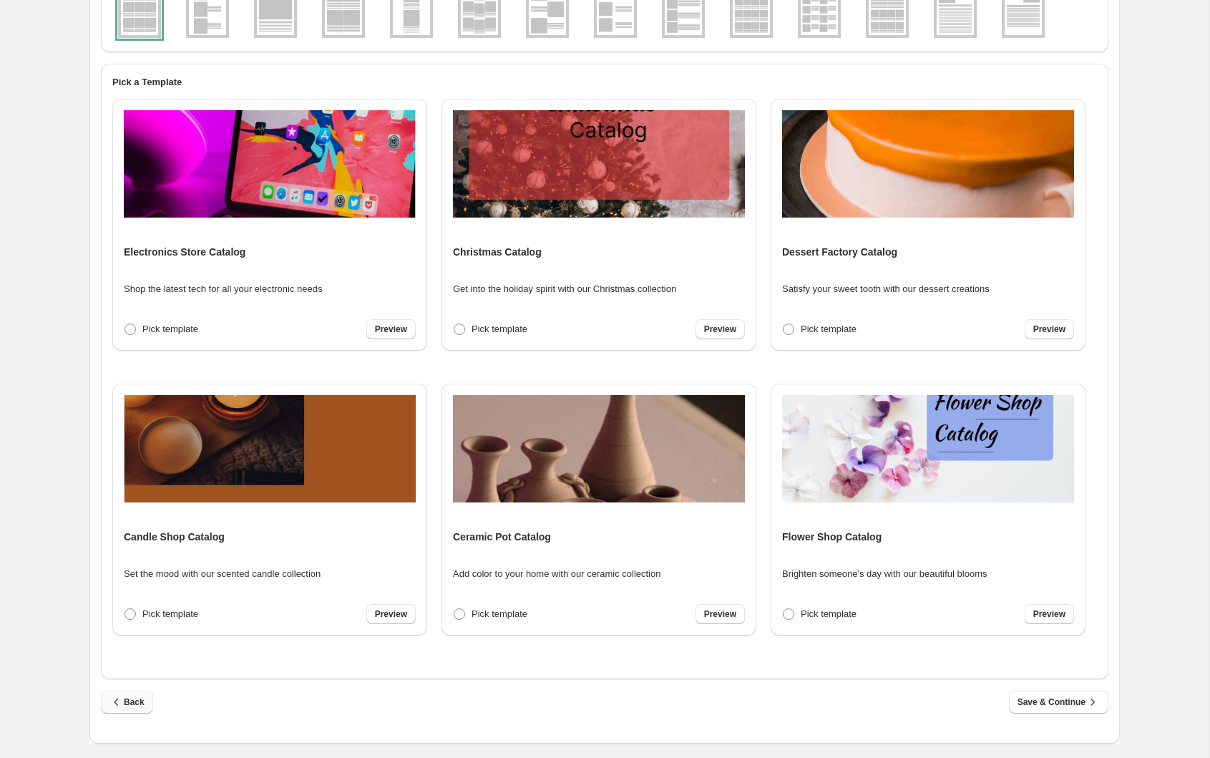
click at [137, 706] on span "Back" at bounding box center [127, 702] width 35 height 14
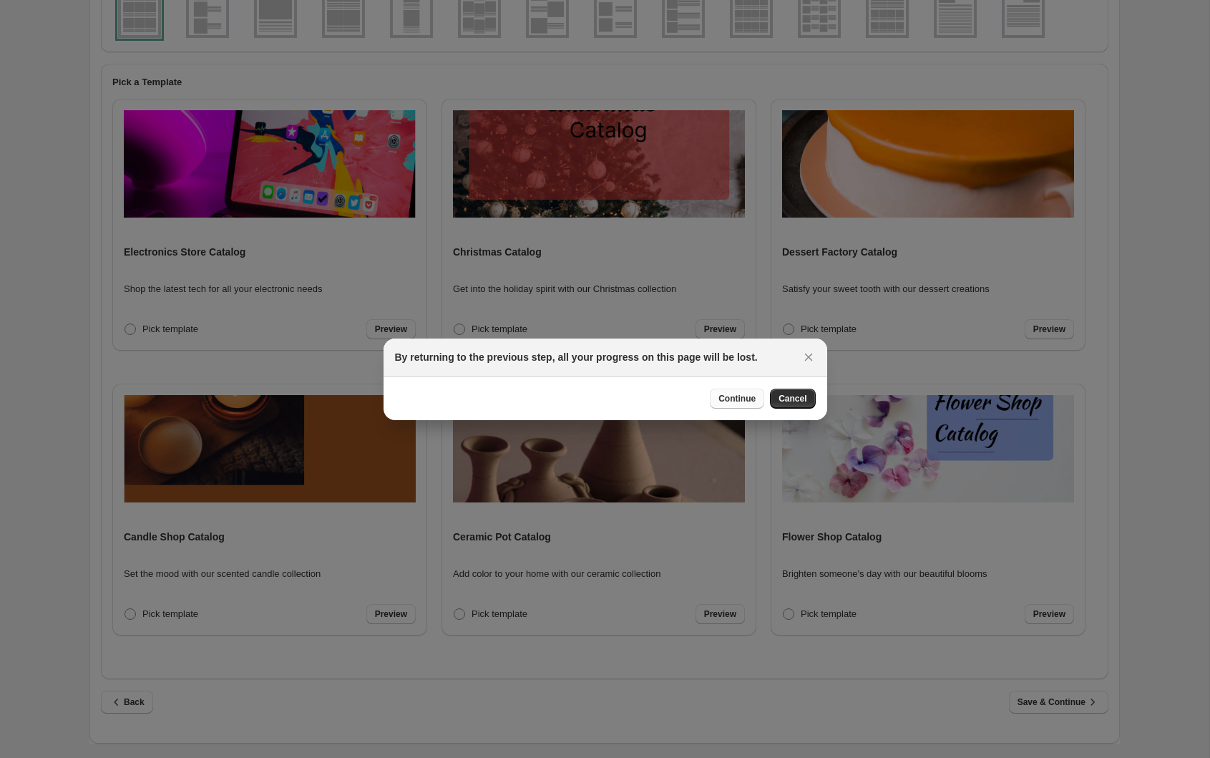
click at [744, 400] on span "Continue" at bounding box center [737, 398] width 37 height 11
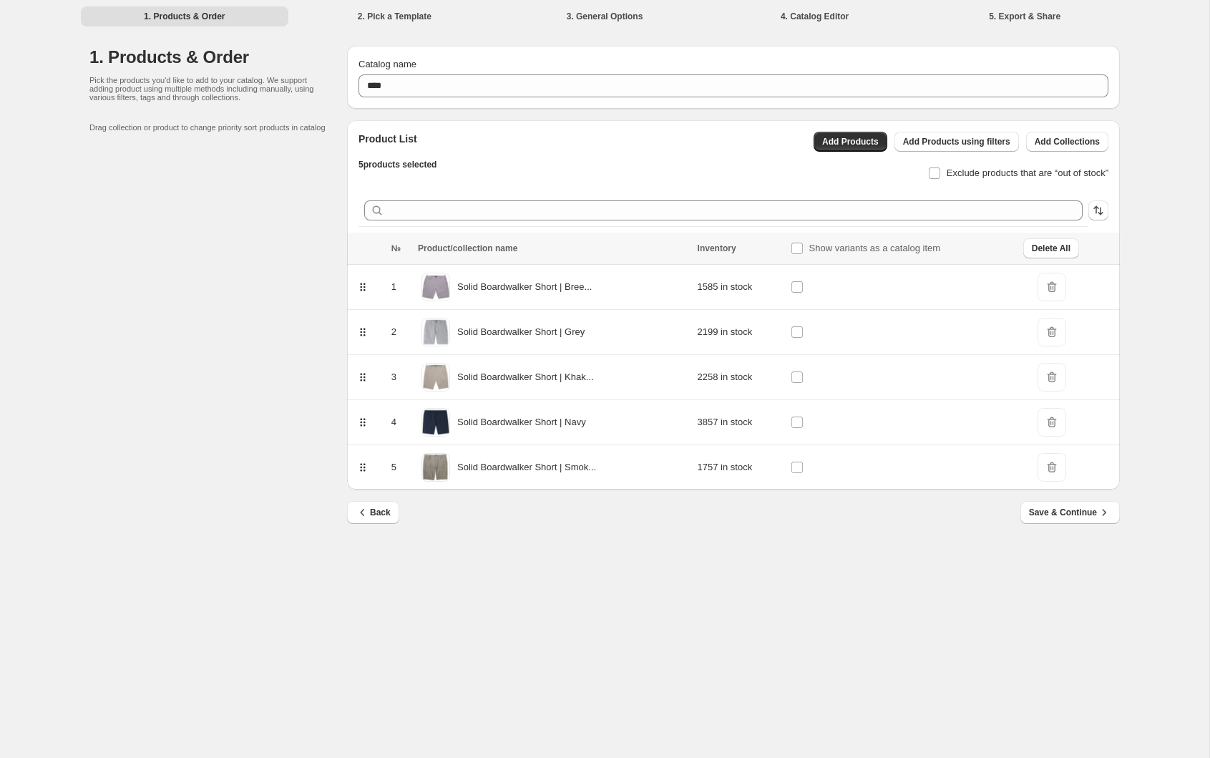
click at [373, 520] on button "Back" at bounding box center [373, 512] width 52 height 23
